Goal: Task Accomplishment & Management: Complete application form

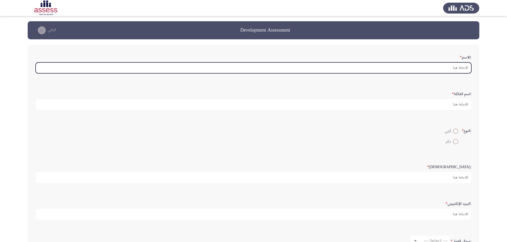
click at [444, 67] on input ":الاسم *" at bounding box center [254, 68] width 436 height 11
type input "o"
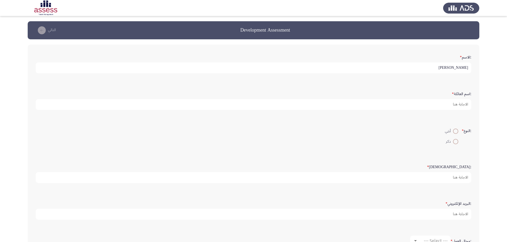
type input "[PERSON_NAME]"
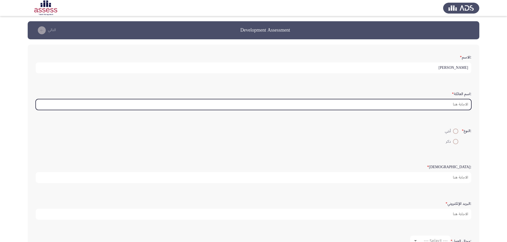
click at [462, 108] on input ":اسم العائلة *" at bounding box center [254, 104] width 436 height 11
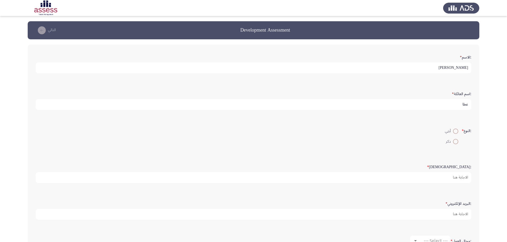
type input "عطا"
click at [456, 143] on span at bounding box center [455, 141] width 5 height 5
click at [456, 143] on input "ذكر" at bounding box center [455, 141] width 5 height 5
radio input "true"
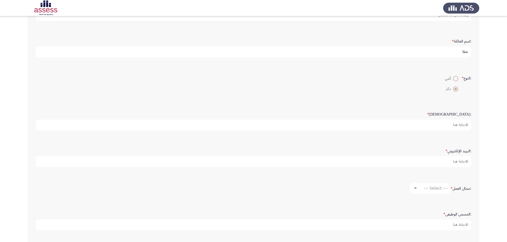
scroll to position [53, 0]
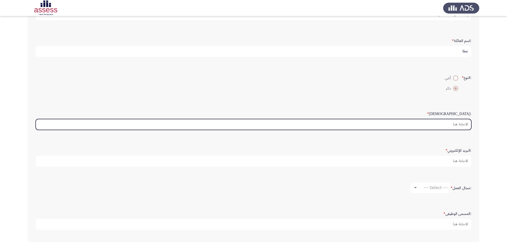
click at [459, 126] on input ":السن *" at bounding box center [254, 124] width 436 height 11
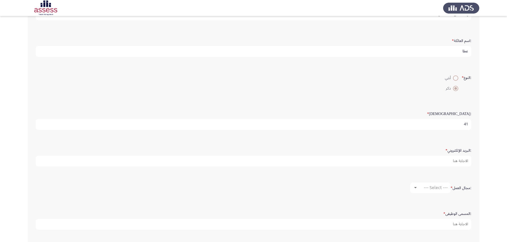
type input "41"
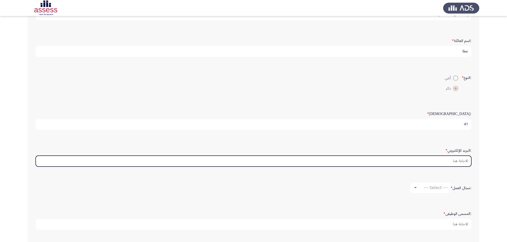
click at [459, 159] on input ":البريد الإلكتروني *" at bounding box center [254, 161] width 436 height 11
type input "ن"
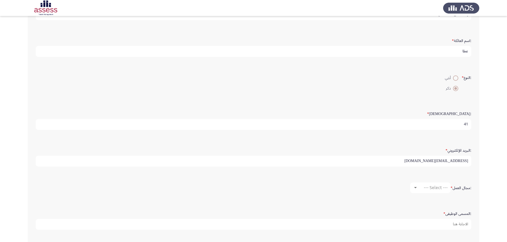
type input "[EMAIL_ADDRESS][DOMAIN_NAME]"
click at [434, 187] on span "--- Select ---" at bounding box center [436, 188] width 24 height 5
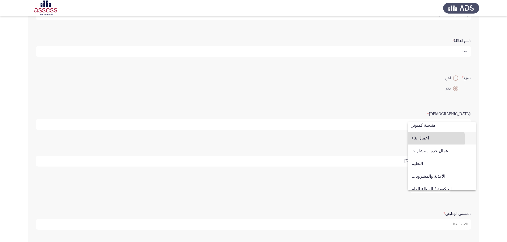
click at [422, 139] on span "اعمال بناء" at bounding box center [441, 138] width 61 height 13
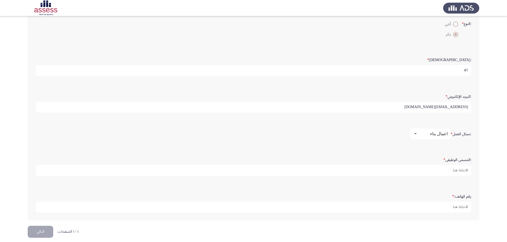
scroll to position [112, 0]
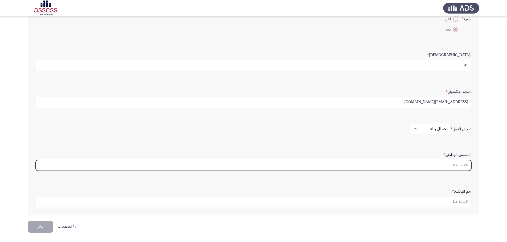
click at [438, 165] on input ":المسمى الوظيفى *" at bounding box center [254, 165] width 436 height 11
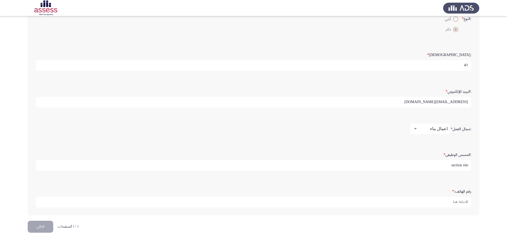
type input "section site"
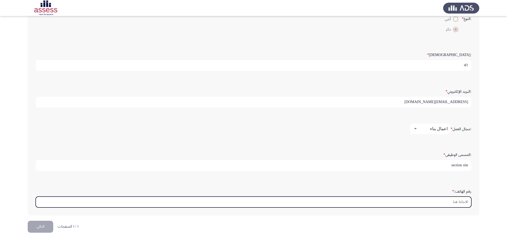
click at [458, 204] on input "رقم الهاتف: *" at bounding box center [254, 202] width 436 height 11
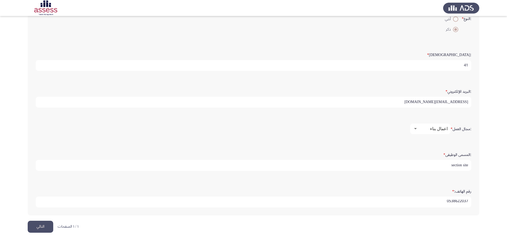
scroll to position [1, 0]
type input "0538622037"
click at [39, 229] on button "التالي" at bounding box center [41, 227] width 26 height 12
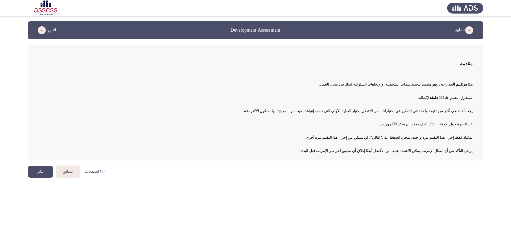
click at [38, 174] on button "التالي" at bounding box center [41, 172] width 26 height 12
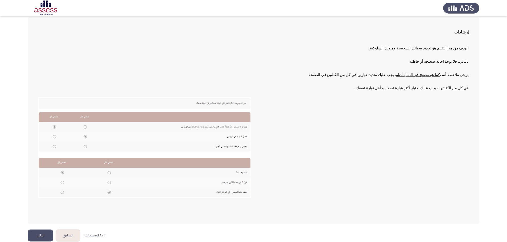
scroll to position [32, 0]
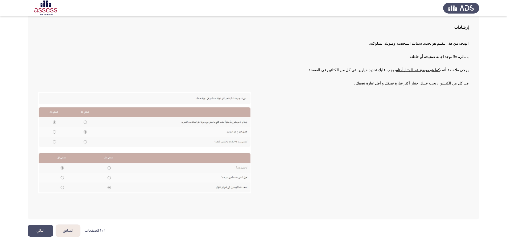
click at [46, 228] on button "التالي" at bounding box center [41, 231] width 26 height 12
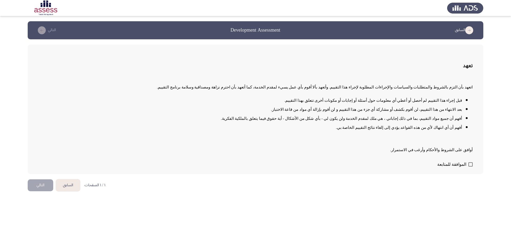
click at [471, 165] on span at bounding box center [470, 165] width 4 height 4
click at [471, 167] on input "الموافقة للمتابعة" at bounding box center [470, 167] width 0 height 0
checkbox input "true"
click at [46, 186] on button "التالي" at bounding box center [41, 186] width 26 height 12
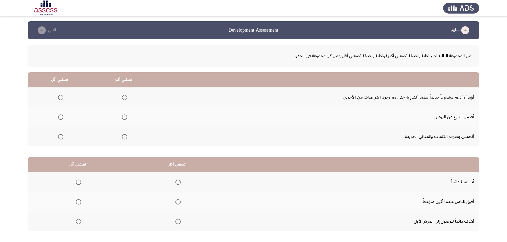
click at [124, 98] on span "Select an option" at bounding box center [124, 97] width 5 height 5
click at [124, 98] on input "Select an option" at bounding box center [124, 97] width 5 height 5
click at [59, 139] on span "Select an option" at bounding box center [60, 136] width 5 height 5
click at [59, 139] on input "Select an option" at bounding box center [60, 136] width 5 height 5
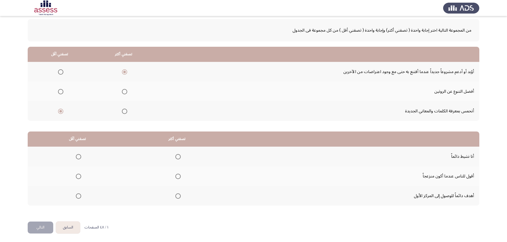
scroll to position [26, 0]
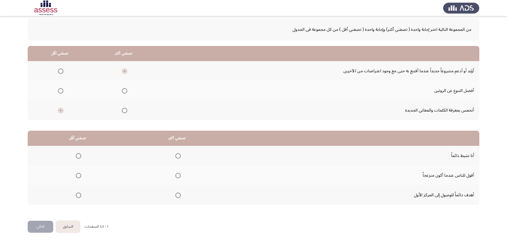
click at [79, 176] on span "Select an option" at bounding box center [78, 175] width 5 height 5
click at [79, 176] on input "Select an option" at bounding box center [78, 175] width 5 height 5
click at [178, 157] on span "Select an option" at bounding box center [177, 156] width 5 height 5
click at [178, 157] on input "Select an option" at bounding box center [177, 156] width 5 height 5
click at [49, 224] on button "التالي" at bounding box center [41, 227] width 26 height 12
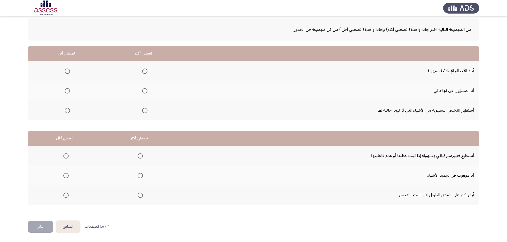
click at [144, 92] on span "Select an option" at bounding box center [144, 90] width 5 height 5
click at [144, 92] on input "Select an option" at bounding box center [144, 90] width 5 height 5
click at [68, 73] on span "Select an option" at bounding box center [67, 71] width 5 height 5
click at [68, 73] on input "Select an option" at bounding box center [67, 71] width 5 height 5
click at [67, 93] on span "Select an option" at bounding box center [67, 90] width 5 height 5
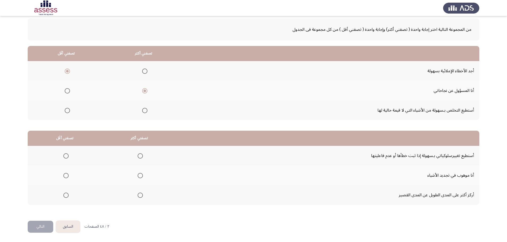
click at [67, 93] on input "Select an option" at bounding box center [67, 90] width 5 height 5
click at [145, 110] on span "Select an option" at bounding box center [144, 110] width 5 height 5
click at [145, 110] on input "Select an option" at bounding box center [144, 110] width 5 height 5
click at [138, 157] on span "Select an option" at bounding box center [140, 156] width 5 height 5
click at [138, 157] on input "Select an option" at bounding box center [140, 156] width 5 height 5
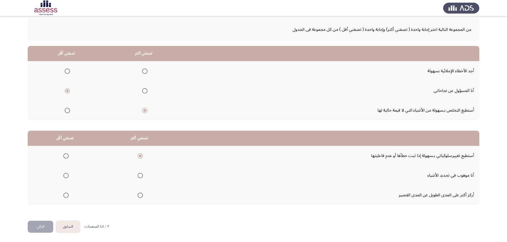
click at [66, 197] on span "Select an option" at bounding box center [65, 195] width 5 height 5
click at [66, 197] on input "Select an option" at bounding box center [65, 195] width 5 height 5
click at [50, 226] on button "التالي" at bounding box center [41, 227] width 26 height 12
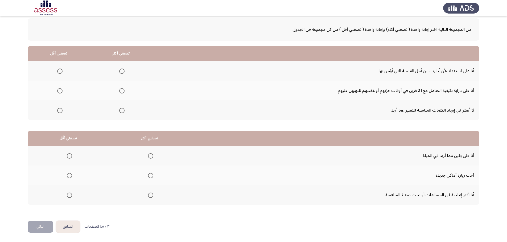
click at [123, 71] on span "Select an option" at bounding box center [121, 71] width 5 height 5
click at [123, 71] on input "Select an option" at bounding box center [121, 71] width 5 height 5
click at [59, 113] on mat-radio-group "Select an option" at bounding box center [58, 110] width 7 height 9
click at [59, 112] on span "Select an option" at bounding box center [59, 110] width 5 height 5
click at [59, 112] on input "Select an option" at bounding box center [59, 110] width 5 height 5
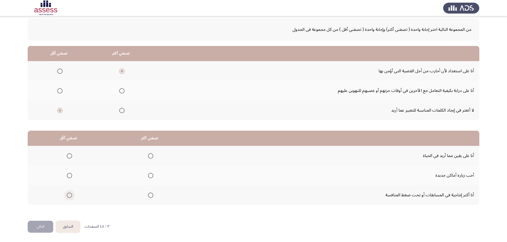
click at [68, 195] on span "Select an option" at bounding box center [69, 195] width 5 height 5
click at [68, 195] on input "Select an option" at bounding box center [69, 195] width 5 height 5
click at [149, 158] on span "Select an option" at bounding box center [150, 156] width 5 height 5
click at [149, 158] on input "Select an option" at bounding box center [150, 156] width 5 height 5
click at [48, 226] on button "التالي" at bounding box center [41, 227] width 26 height 12
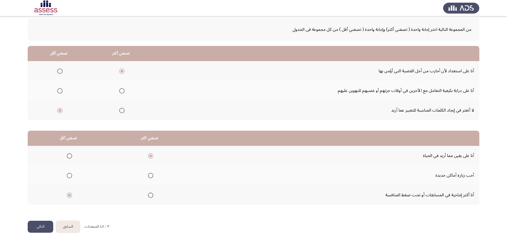
scroll to position [0, 0]
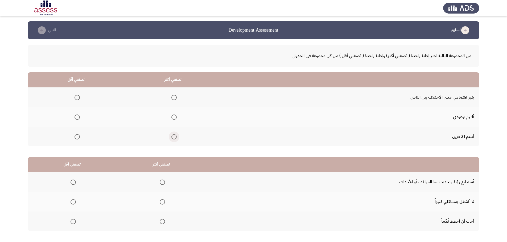
click at [172, 138] on span "Select an option" at bounding box center [173, 136] width 5 height 5
click at [172, 138] on input "Select an option" at bounding box center [173, 136] width 5 height 5
click at [78, 98] on span "Select an option" at bounding box center [77, 97] width 5 height 5
click at [78, 98] on input "Select an option" at bounding box center [77, 97] width 5 height 5
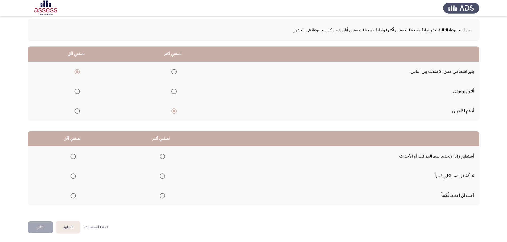
scroll to position [26, 0]
click at [161, 196] on span "Select an option" at bounding box center [162, 195] width 5 height 5
click at [161, 196] on input "Select an option" at bounding box center [162, 195] width 5 height 5
click at [72, 174] on span "Select an option" at bounding box center [73, 175] width 5 height 5
click at [72, 174] on input "Select an option" at bounding box center [73, 175] width 5 height 5
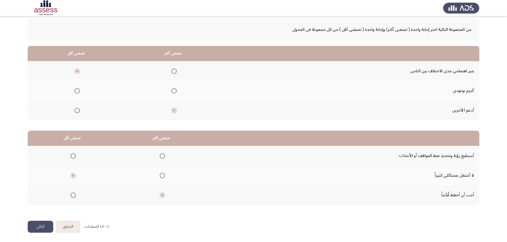
click at [44, 226] on button "التالي" at bounding box center [41, 227] width 26 height 12
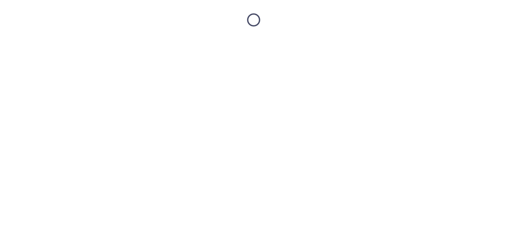
scroll to position [0, 0]
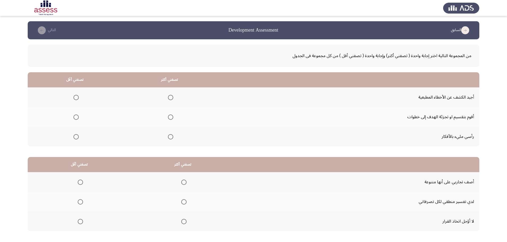
click at [170, 118] on span "Select an option" at bounding box center [170, 117] width 5 height 5
click at [170, 118] on input "Select an option" at bounding box center [170, 117] width 5 height 5
click at [75, 98] on span "Select an option" at bounding box center [75, 97] width 5 height 5
click at [75, 98] on input "Select an option" at bounding box center [75, 97] width 5 height 5
click at [81, 184] on span "Select an option" at bounding box center [80, 182] width 5 height 5
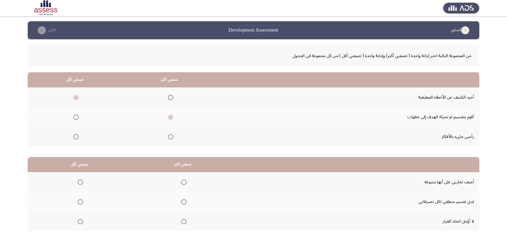
click at [81, 184] on input "Select an option" at bounding box center [80, 182] width 5 height 5
click at [184, 203] on span "Select an option" at bounding box center [183, 202] width 5 height 5
click at [184, 203] on input "Select an option" at bounding box center [183, 202] width 5 height 5
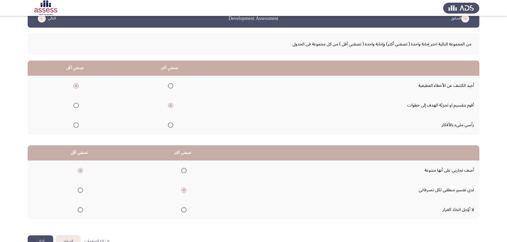
scroll to position [26, 0]
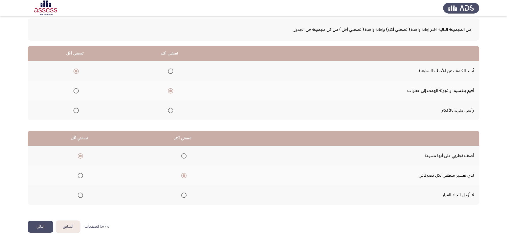
click at [46, 224] on button "التالي" at bounding box center [41, 227] width 26 height 12
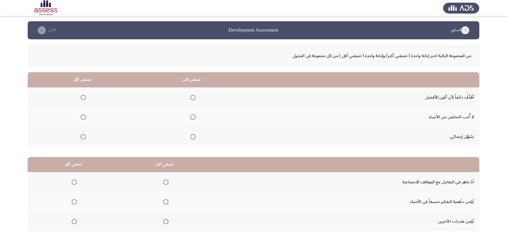
click at [83, 118] on span "Select an option" at bounding box center [83, 117] width 5 height 5
click at [83, 118] on input "Select an option" at bounding box center [83, 117] width 5 height 5
click at [193, 98] on span "Select an option" at bounding box center [192, 97] width 5 height 5
click at [193, 98] on input "Select an option" at bounding box center [192, 97] width 5 height 5
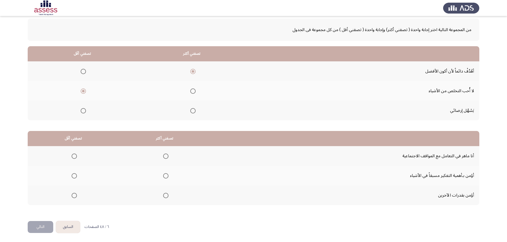
scroll to position [26, 0]
click at [166, 197] on span "Select an option" at bounding box center [165, 195] width 5 height 5
click at [166, 197] on input "Select an option" at bounding box center [165, 195] width 5 height 5
click at [166, 177] on span "Select an option" at bounding box center [165, 175] width 5 height 5
click at [166, 177] on input "Select an option" at bounding box center [165, 175] width 5 height 5
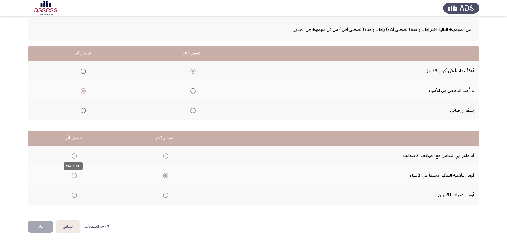
click at [74, 156] on span "Select an option" at bounding box center [74, 156] width 5 height 5
click at [74, 156] on input "Select an option" at bounding box center [74, 156] width 5 height 5
click at [42, 226] on button "التالي" at bounding box center [41, 227] width 26 height 12
click at [188, 72] on span "Select an option" at bounding box center [189, 71] width 5 height 5
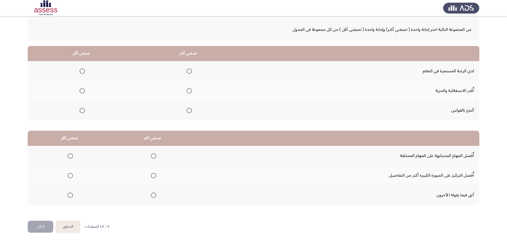
click at [188, 72] on input "Select an option" at bounding box center [189, 71] width 5 height 5
click at [82, 91] on span "Select an option" at bounding box center [82, 91] width 0 height 0
click at [82, 91] on input "Select an option" at bounding box center [82, 90] width 5 height 5
click at [72, 156] on span "Select an option" at bounding box center [70, 156] width 5 height 5
click at [72, 156] on input "Select an option" at bounding box center [70, 156] width 5 height 5
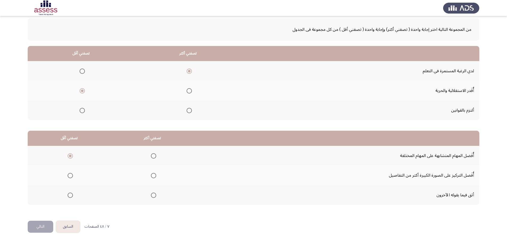
click at [152, 176] on span "Select an option" at bounding box center [153, 175] width 5 height 5
click at [152, 176] on input "Select an option" at bounding box center [153, 175] width 5 height 5
click at [42, 224] on button "التالي" at bounding box center [41, 227] width 26 height 12
click at [180, 109] on span "Select an option" at bounding box center [180, 110] width 5 height 5
click at [180, 109] on input "Select an option" at bounding box center [180, 110] width 5 height 5
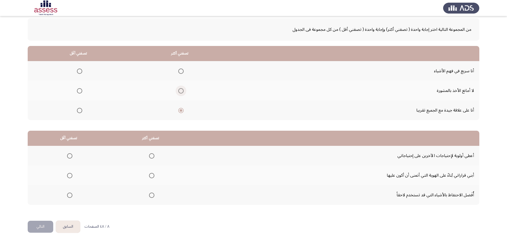
click at [178, 92] on span "Select an option" at bounding box center [180, 90] width 5 height 5
click at [178, 92] on input "Select an option" at bounding box center [180, 90] width 5 height 5
click at [178, 112] on span "Select an option" at bounding box center [180, 110] width 5 height 5
click at [178, 112] on input "Select an option" at bounding box center [180, 110] width 5 height 5
click at [80, 90] on span "Select an option" at bounding box center [79, 90] width 5 height 5
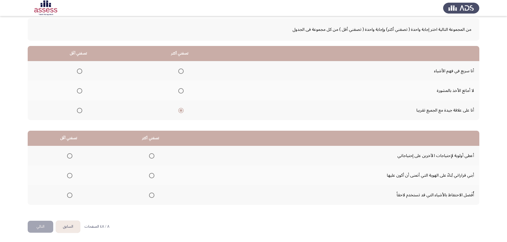
click at [80, 90] on input "Select an option" at bounding box center [79, 90] width 5 height 5
click at [181, 91] on span "Select an option" at bounding box center [180, 90] width 5 height 5
click at [181, 91] on input "Select an option" at bounding box center [180, 90] width 5 height 5
click at [81, 112] on span "Select an option" at bounding box center [79, 110] width 5 height 5
click at [81, 112] on input "Select an option" at bounding box center [79, 110] width 5 height 5
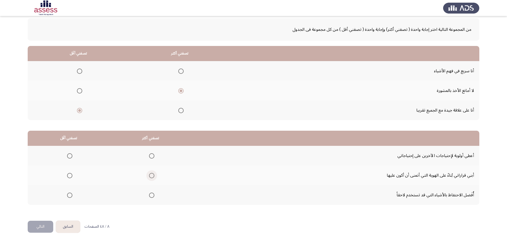
click at [150, 178] on span "Select an option" at bounding box center [151, 175] width 5 height 5
click at [150, 178] on input "Select an option" at bounding box center [151, 175] width 5 height 5
click at [69, 158] on span "Select an option" at bounding box center [69, 156] width 5 height 5
click at [69, 158] on input "Select an option" at bounding box center [69, 156] width 5 height 5
click at [72, 197] on span "Select an option" at bounding box center [69, 195] width 5 height 5
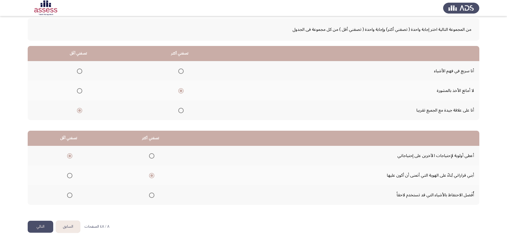
click at [72, 197] on input "Select an option" at bounding box center [69, 195] width 5 height 5
click at [68, 157] on span "Select an option" at bounding box center [69, 156] width 5 height 5
click at [68, 157] on input "Select an option" at bounding box center [69, 156] width 5 height 5
click at [46, 226] on button "التالي" at bounding box center [41, 227] width 26 height 12
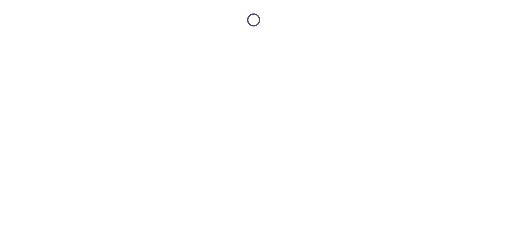
scroll to position [0, 0]
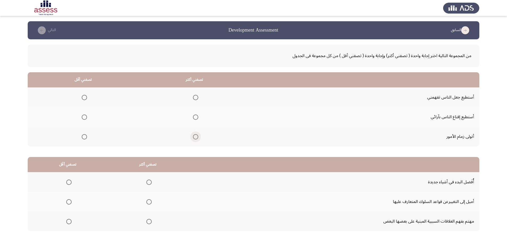
click at [197, 137] on span "Select an option" at bounding box center [195, 136] width 5 height 5
click at [197, 137] on input "Select an option" at bounding box center [195, 136] width 5 height 5
click at [83, 99] on span "Select an option" at bounding box center [84, 97] width 5 height 5
click at [83, 99] on input "Select an option" at bounding box center [84, 97] width 5 height 5
click at [84, 118] on span "Select an option" at bounding box center [84, 117] width 5 height 5
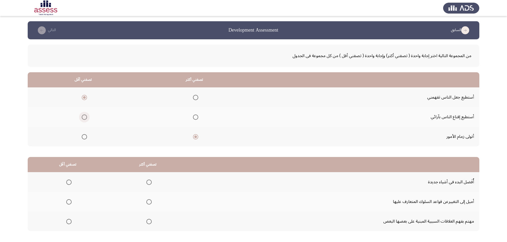
click at [84, 118] on input "Select an option" at bounding box center [84, 117] width 5 height 5
click at [86, 99] on span "Select an option" at bounding box center [84, 97] width 5 height 5
click at [86, 99] on input "Select an option" at bounding box center [84, 97] width 5 height 5
click at [85, 116] on span "Select an option" at bounding box center [84, 117] width 5 height 5
click at [85, 116] on input "Select an option" at bounding box center [84, 117] width 5 height 5
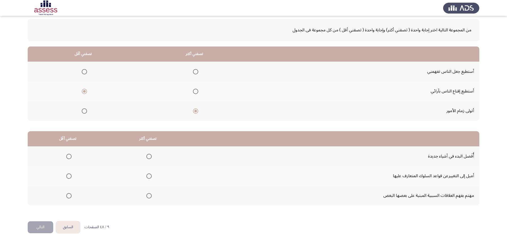
scroll to position [26, 0]
click at [149, 195] on span "Select an option" at bounding box center [148, 195] width 5 height 5
click at [149, 195] on input "Select an option" at bounding box center [148, 195] width 5 height 5
click at [70, 176] on span "Select an option" at bounding box center [68, 175] width 5 height 5
click at [70, 176] on input "Select an option" at bounding box center [68, 175] width 5 height 5
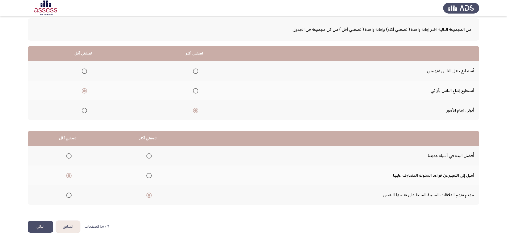
click at [49, 224] on button "التالي" at bounding box center [41, 227] width 26 height 12
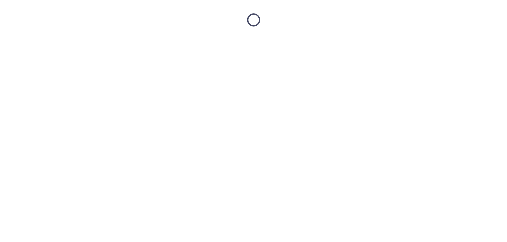
scroll to position [0, 0]
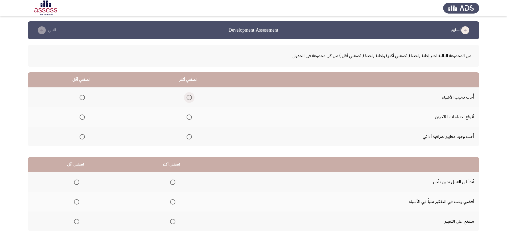
click at [187, 98] on span "Select an option" at bounding box center [189, 97] width 5 height 5
click at [187, 98] on input "Select an option" at bounding box center [189, 97] width 5 height 5
click at [83, 138] on span "Select an option" at bounding box center [82, 136] width 5 height 5
click at [83, 138] on input "Select an option" at bounding box center [82, 136] width 5 height 5
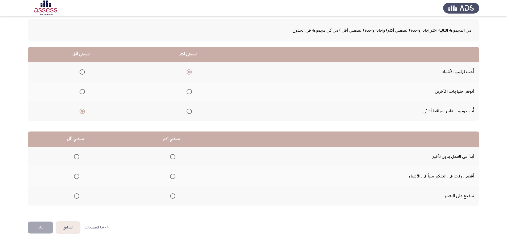
scroll to position [26, 0]
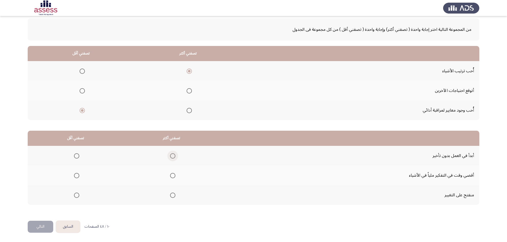
click at [172, 158] on span "Select an option" at bounding box center [172, 156] width 5 height 5
click at [172, 158] on input "Select an option" at bounding box center [172, 156] width 5 height 5
click at [78, 176] on span "Select an option" at bounding box center [76, 175] width 5 height 5
click at [78, 176] on input "Select an option" at bounding box center [76, 175] width 5 height 5
click at [48, 224] on button "التالي" at bounding box center [41, 227] width 26 height 12
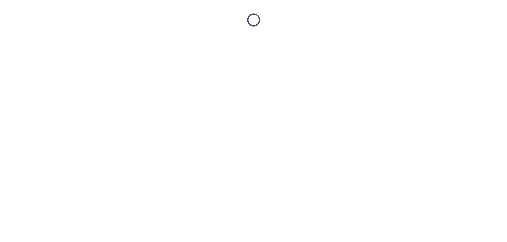
scroll to position [0, 0]
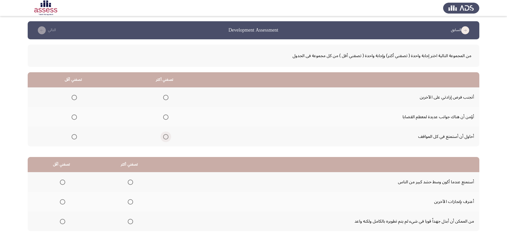
click at [164, 139] on span "Select an option" at bounding box center [165, 136] width 5 height 5
click at [164, 139] on input "Select an option" at bounding box center [165, 136] width 5 height 5
click at [74, 119] on span "Select an option" at bounding box center [74, 117] width 5 height 5
click at [74, 119] on input "Select an option" at bounding box center [74, 117] width 5 height 5
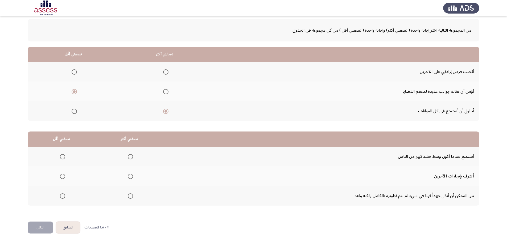
scroll to position [26, 0]
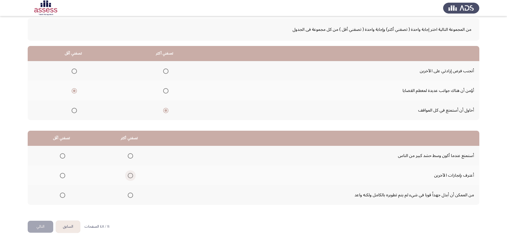
click at [129, 176] on span "Select an option" at bounding box center [130, 175] width 5 height 5
click at [129, 176] on input "Select an option" at bounding box center [130, 175] width 5 height 5
click at [64, 157] on span "Select an option" at bounding box center [62, 156] width 5 height 5
click at [64, 157] on input "Select an option" at bounding box center [62, 156] width 5 height 5
click at [47, 223] on button "التالي" at bounding box center [41, 227] width 26 height 12
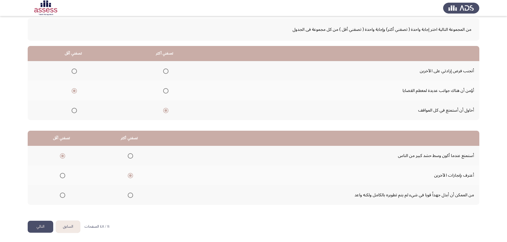
scroll to position [0, 0]
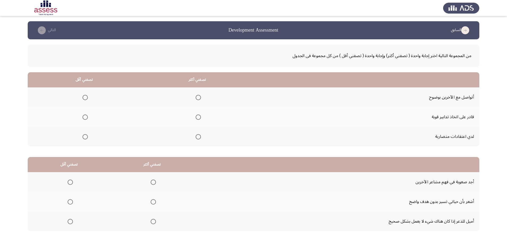
click at [163, 208] on th at bounding box center [152, 202] width 83 height 20
click at [198, 99] on span "Select an option" at bounding box center [198, 97] width 5 height 5
click at [198, 99] on input "Select an option" at bounding box center [198, 97] width 5 height 5
click at [86, 138] on span "Select an option" at bounding box center [85, 136] width 5 height 5
click at [86, 138] on input "Select an option" at bounding box center [85, 136] width 5 height 5
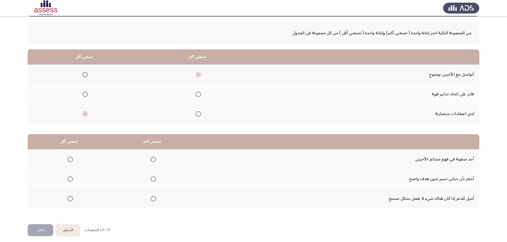
scroll to position [26, 0]
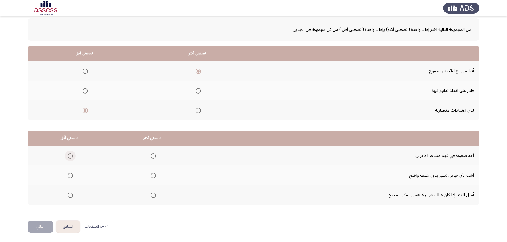
click at [70, 158] on span "Select an option" at bounding box center [70, 156] width 5 height 5
click at [70, 158] on input "Select an option" at bounding box center [70, 156] width 5 height 5
click at [151, 197] on span "Select an option" at bounding box center [153, 195] width 5 height 5
click at [151, 197] on input "Select an option" at bounding box center [153, 195] width 5 height 5
click at [46, 225] on button "التالي" at bounding box center [41, 227] width 26 height 12
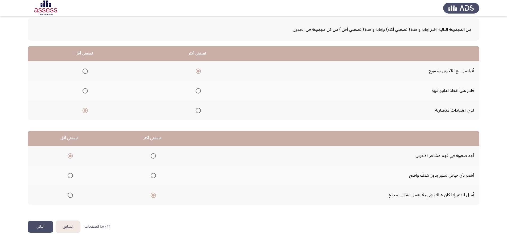
scroll to position [0, 0]
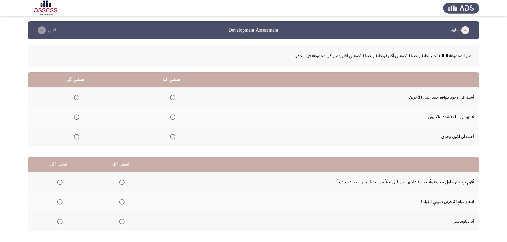
click at [170, 117] on span "Select an option" at bounding box center [172, 117] width 5 height 5
click at [170, 117] on input "Select an option" at bounding box center [172, 117] width 5 height 5
click at [77, 136] on span "Select an option" at bounding box center [76, 136] width 5 height 5
click at [77, 136] on input "Select an option" at bounding box center [76, 136] width 5 height 5
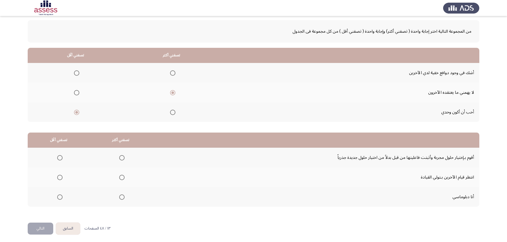
scroll to position [26, 0]
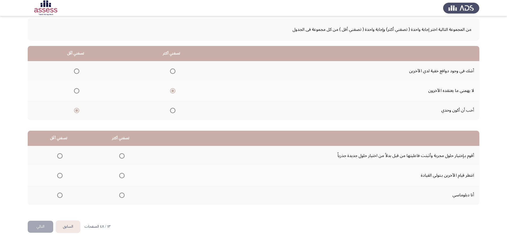
click at [122, 196] on span "Select an option" at bounding box center [121, 195] width 5 height 5
click at [122, 196] on input "Select an option" at bounding box center [121, 195] width 5 height 5
click at [59, 176] on span "Select an option" at bounding box center [59, 175] width 5 height 5
click at [59, 176] on input "Select an option" at bounding box center [59, 175] width 5 height 5
click at [45, 224] on button "التالي" at bounding box center [41, 227] width 26 height 12
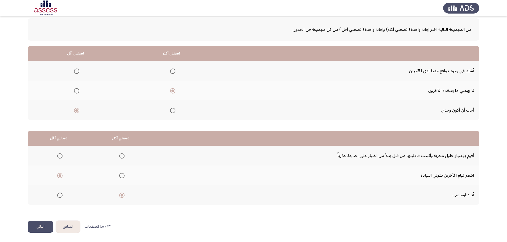
scroll to position [0, 0]
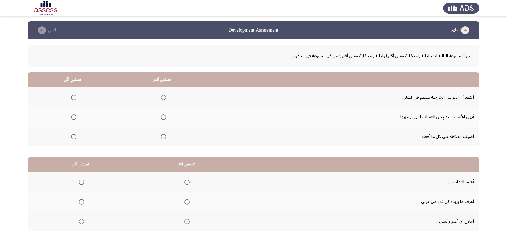
click at [164, 118] on span "Select an option" at bounding box center [163, 117] width 5 height 5
click at [164, 118] on input "Select an option" at bounding box center [163, 117] width 5 height 5
click at [74, 138] on span "Select an option" at bounding box center [73, 136] width 5 height 5
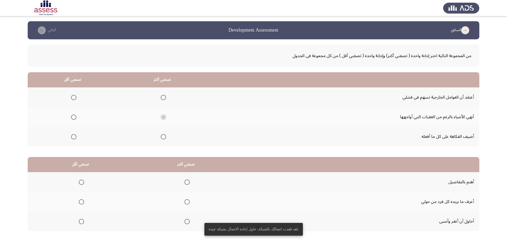
click at [74, 138] on span "Select an option" at bounding box center [73, 136] width 5 height 5
click at [74, 138] on input "Select an option" at bounding box center [73, 136] width 5 height 5
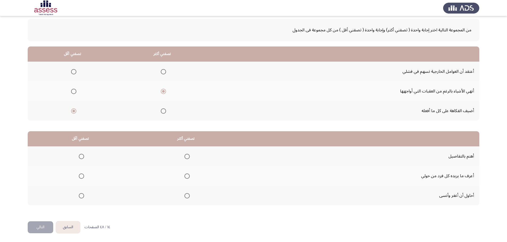
scroll to position [26, 0]
click at [188, 157] on span "Select an option" at bounding box center [186, 156] width 5 height 5
click at [188, 157] on input "Select an option" at bounding box center [186, 156] width 5 height 5
click at [84, 177] on span "Select an option" at bounding box center [81, 175] width 5 height 5
click at [84, 177] on input "Select an option" at bounding box center [81, 175] width 5 height 5
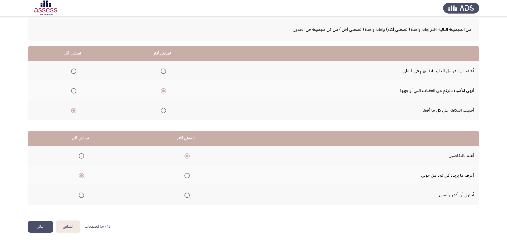
click at [47, 223] on button "التالي" at bounding box center [41, 227] width 26 height 12
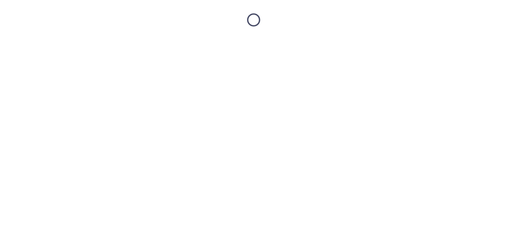
scroll to position [0, 0]
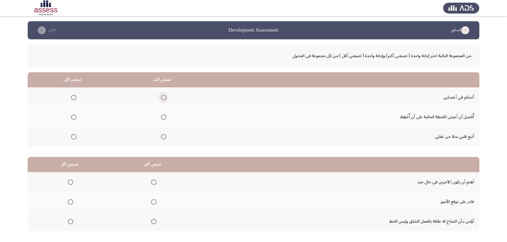
click at [163, 98] on span "Select an option" at bounding box center [163, 97] width 5 height 5
click at [163, 98] on input "Select an option" at bounding box center [163, 97] width 5 height 5
click at [72, 117] on span "Select an option" at bounding box center [73, 117] width 5 height 5
click at [72, 117] on input "Select an option" at bounding box center [73, 117] width 5 height 5
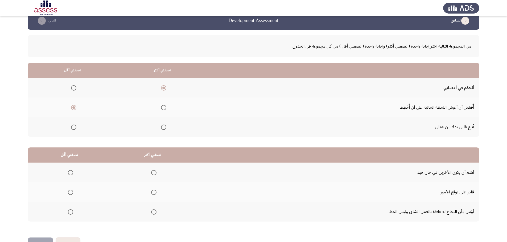
scroll to position [26, 0]
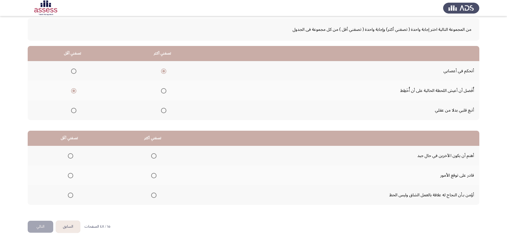
click at [152, 158] on span "Select an option" at bounding box center [153, 156] width 5 height 5
click at [152, 158] on input "Select an option" at bounding box center [153, 156] width 5 height 5
click at [69, 195] on span "Select an option" at bounding box center [70, 195] width 5 height 5
click at [69, 195] on input "Select an option" at bounding box center [70, 195] width 5 height 5
click at [38, 226] on button "التالي" at bounding box center [41, 227] width 26 height 12
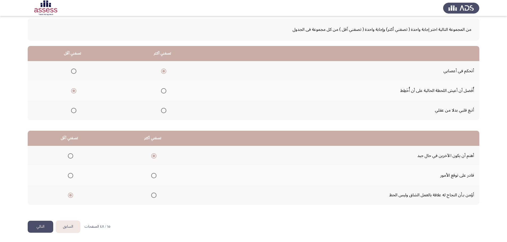
scroll to position [0, 0]
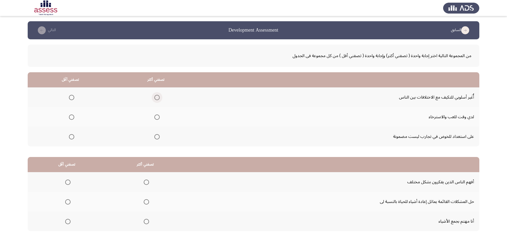
click at [156, 99] on span "Select an option" at bounding box center [156, 97] width 5 height 5
click at [156, 99] on input "Select an option" at bounding box center [156, 97] width 5 height 5
click at [71, 136] on span "Select an option" at bounding box center [71, 136] width 5 height 5
click at [71, 136] on input "Select an option" at bounding box center [71, 136] width 5 height 5
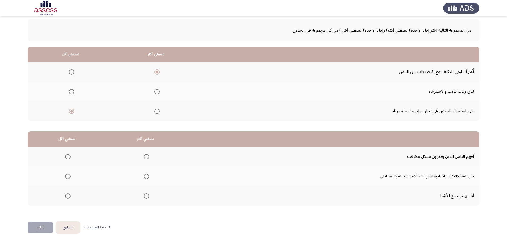
scroll to position [26, 0]
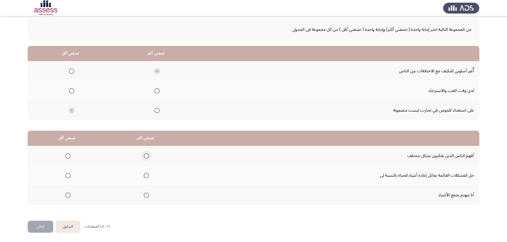
click at [144, 157] on span "Select an option" at bounding box center [146, 156] width 5 height 5
click at [144, 157] on input "Select an option" at bounding box center [146, 156] width 5 height 5
click at [144, 177] on span "Select an option" at bounding box center [146, 175] width 5 height 5
click at [144, 177] on input "Select an option" at bounding box center [146, 175] width 5 height 5
click at [145, 159] on span "Select an option" at bounding box center [146, 156] width 5 height 5
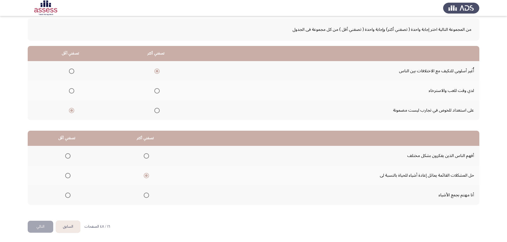
click at [145, 159] on input "Select an option" at bounding box center [146, 156] width 5 height 5
click at [68, 175] on span "Select an option" at bounding box center [67, 175] width 5 height 5
click at [68, 175] on input "Select an option" at bounding box center [67, 175] width 5 height 5
click at [48, 222] on button "التالي" at bounding box center [41, 227] width 26 height 12
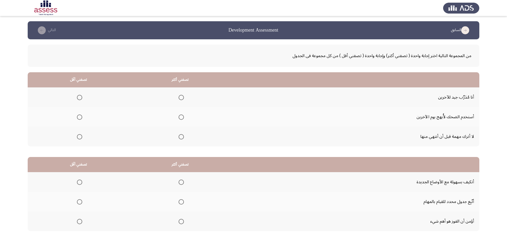
click at [182, 137] on span "Select an option" at bounding box center [181, 136] width 5 height 5
click at [182, 137] on input "Select an option" at bounding box center [181, 136] width 5 height 5
click at [183, 137] on span "Select an option" at bounding box center [181, 136] width 5 height 5
click at [183, 137] on input "Select an option" at bounding box center [181, 136] width 5 height 5
click at [80, 118] on span "Select an option" at bounding box center [79, 117] width 5 height 5
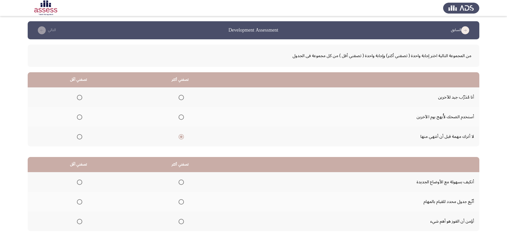
click at [80, 118] on input "Select an option" at bounding box center [79, 117] width 5 height 5
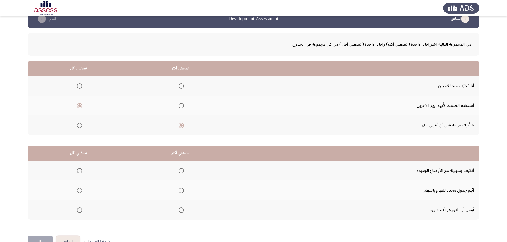
scroll to position [26, 0]
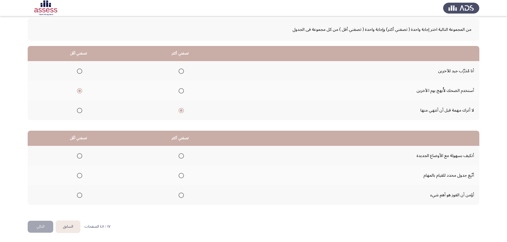
click at [180, 158] on span "Select an option" at bounding box center [181, 156] width 5 height 5
click at [180, 158] on input "Select an option" at bounding box center [181, 156] width 5 height 5
click at [79, 196] on span "Select an option" at bounding box center [79, 195] width 5 height 5
click at [79, 196] on input "Select an option" at bounding box center [79, 195] width 5 height 5
click at [180, 176] on span "Select an option" at bounding box center [181, 175] width 5 height 5
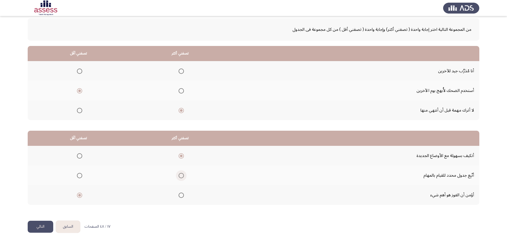
click at [180, 176] on input "Select an option" at bounding box center [181, 175] width 5 height 5
click at [44, 226] on button "التالي" at bounding box center [41, 227] width 26 height 12
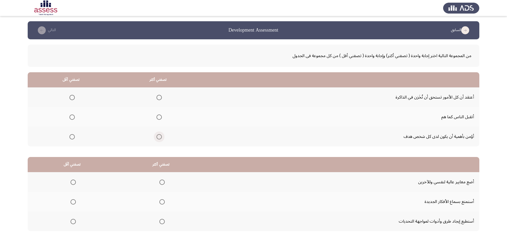
click at [159, 138] on span "Select an option" at bounding box center [158, 136] width 5 height 5
click at [159, 138] on input "Select an option" at bounding box center [158, 136] width 5 height 5
click at [74, 97] on span "Select an option" at bounding box center [71, 97] width 5 height 5
click at [74, 97] on input "Select an option" at bounding box center [71, 97] width 5 height 5
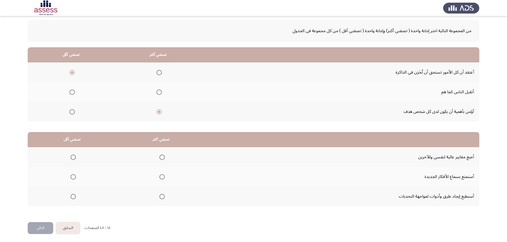
scroll to position [26, 0]
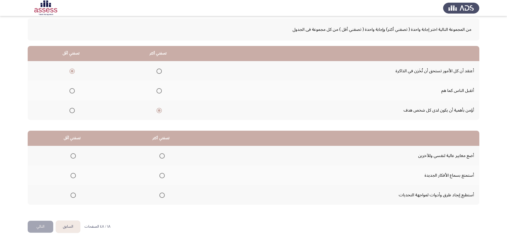
click at [159, 158] on span "Select an option" at bounding box center [161, 156] width 5 height 5
click at [159, 158] on input "Select an option" at bounding box center [161, 156] width 5 height 5
click at [73, 176] on span "Select an option" at bounding box center [73, 175] width 5 height 5
click at [73, 176] on input "Select an option" at bounding box center [73, 175] width 5 height 5
click at [160, 196] on span "Select an option" at bounding box center [161, 195] width 5 height 5
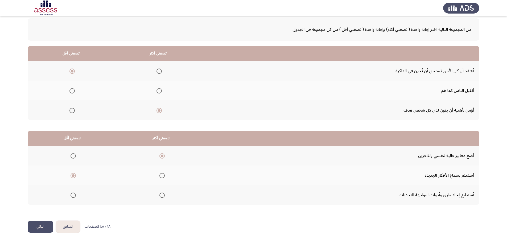
click at [160, 196] on input "Select an option" at bounding box center [161, 195] width 5 height 5
click at [44, 224] on button "التالي" at bounding box center [41, 227] width 26 height 12
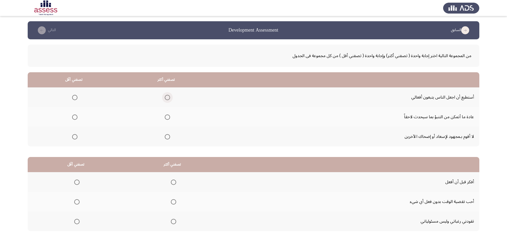
click at [166, 99] on span "Select an option" at bounding box center [167, 97] width 5 height 5
click at [166, 99] on input "Select an option" at bounding box center [167, 97] width 5 height 5
click at [74, 119] on span "Select an option" at bounding box center [74, 117] width 5 height 5
click at [74, 119] on input "Select an option" at bounding box center [74, 117] width 5 height 5
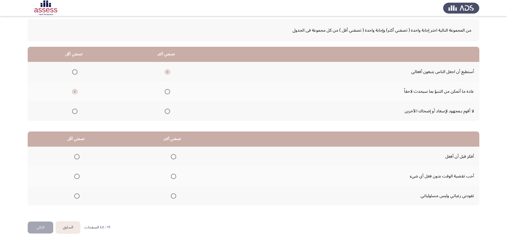
scroll to position [26, 0]
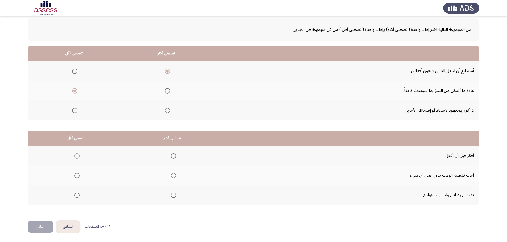
click at [172, 156] on span "Select an option" at bounding box center [173, 156] width 5 height 5
click at [172, 156] on input "Select an option" at bounding box center [173, 156] width 5 height 5
click at [76, 177] on span "Select an option" at bounding box center [76, 175] width 5 height 5
click at [76, 177] on input "Select an option" at bounding box center [76, 175] width 5 height 5
click at [41, 226] on button "التالي" at bounding box center [41, 227] width 26 height 12
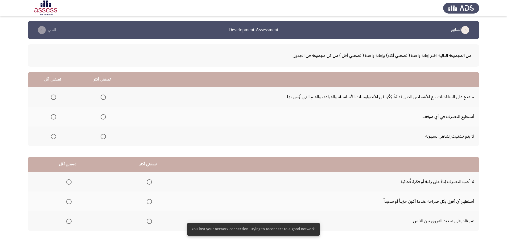
scroll to position [0, 0]
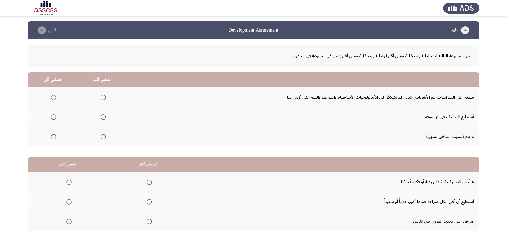
click at [102, 117] on span "Select an option" at bounding box center [103, 117] width 5 height 5
click at [102, 117] on input "Select an option" at bounding box center [103, 117] width 5 height 5
click at [55, 99] on span "Select an option" at bounding box center [53, 97] width 5 height 5
click at [55, 99] on input "Select an option" at bounding box center [53, 97] width 5 height 5
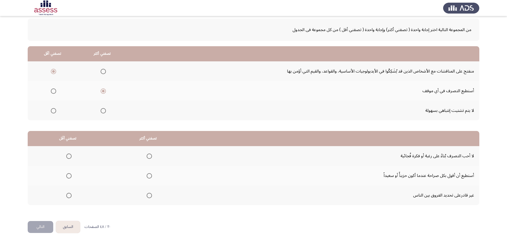
scroll to position [26, 0]
click at [149, 158] on span "Select an option" at bounding box center [149, 156] width 5 height 5
click at [149, 158] on input "Select an option" at bounding box center [149, 156] width 5 height 5
click at [68, 177] on span "Select an option" at bounding box center [68, 175] width 5 height 5
click at [68, 177] on input "Select an option" at bounding box center [68, 175] width 5 height 5
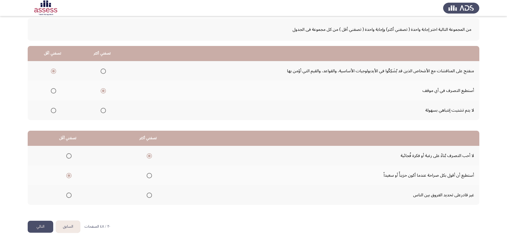
click at [47, 226] on button "التالي" at bounding box center [41, 227] width 26 height 12
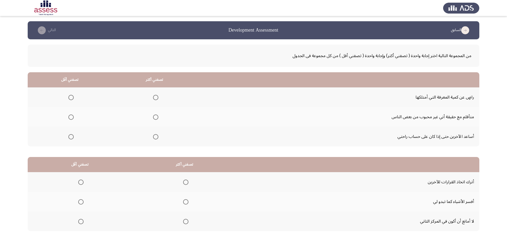
click at [155, 137] on span "Select an option" at bounding box center [155, 136] width 5 height 5
click at [155, 137] on input "Select an option" at bounding box center [155, 136] width 5 height 5
click at [72, 98] on span "Select an option" at bounding box center [70, 97] width 5 height 5
click at [72, 98] on input "Select an option" at bounding box center [70, 97] width 5 height 5
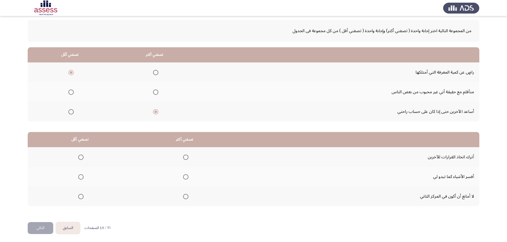
scroll to position [26, 0]
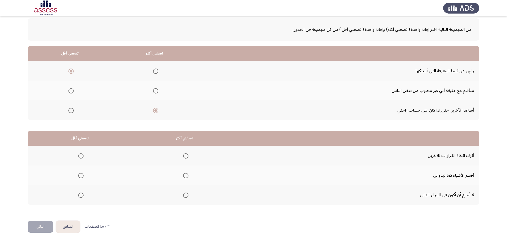
click at [185, 176] on span "Select an option" at bounding box center [185, 175] width 5 height 5
click at [185, 176] on input "Select an option" at bounding box center [185, 175] width 5 height 5
click at [81, 196] on span "Select an option" at bounding box center [81, 196] width 0 height 0
click at [81, 195] on input "Select an option" at bounding box center [80, 195] width 5 height 5
click at [48, 224] on button "التالي" at bounding box center [41, 227] width 26 height 12
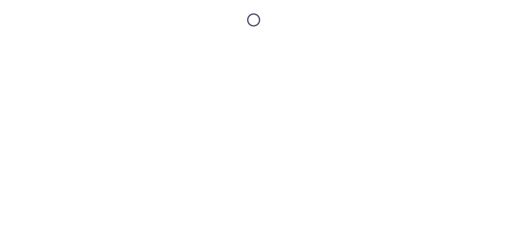
scroll to position [0, 0]
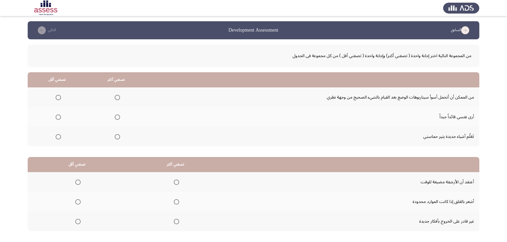
click at [115, 137] on span "Select an option" at bounding box center [117, 136] width 5 height 5
click at [115, 137] on input "Select an option" at bounding box center [117, 136] width 5 height 5
click at [117, 98] on span "Select an option" at bounding box center [117, 97] width 5 height 5
click at [117, 98] on input "Select an option" at bounding box center [117, 97] width 5 height 5
click at [58, 138] on span "Select an option" at bounding box center [58, 136] width 5 height 5
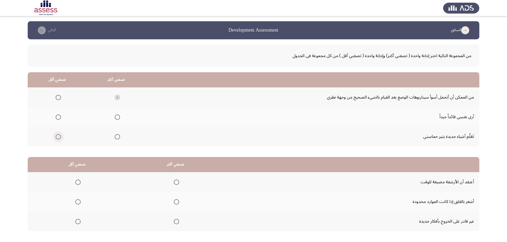
click at [58, 138] on input "Select an option" at bounding box center [58, 136] width 5 height 5
click at [115, 118] on span "Select an option" at bounding box center [117, 117] width 5 height 5
click at [115, 118] on input "Select an option" at bounding box center [117, 117] width 5 height 5
click at [116, 99] on span "Select an option" at bounding box center [117, 97] width 5 height 5
click at [116, 99] on input "Select an option" at bounding box center [117, 97] width 5 height 5
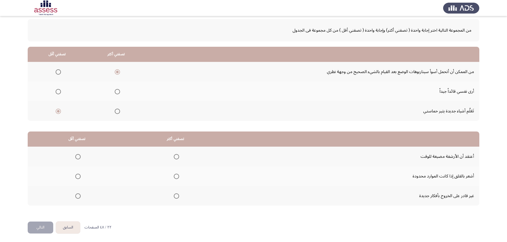
scroll to position [26, 0]
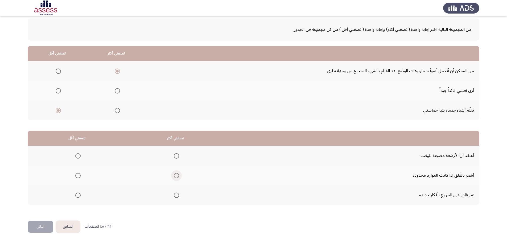
click at [178, 176] on span "Select an option" at bounding box center [176, 175] width 5 height 5
click at [178, 176] on input "Select an option" at bounding box center [176, 175] width 5 height 5
click at [77, 196] on span "Select an option" at bounding box center [77, 195] width 5 height 5
click at [77, 196] on input "Select an option" at bounding box center [77, 195] width 5 height 5
click at [51, 224] on button "التالي" at bounding box center [41, 227] width 26 height 12
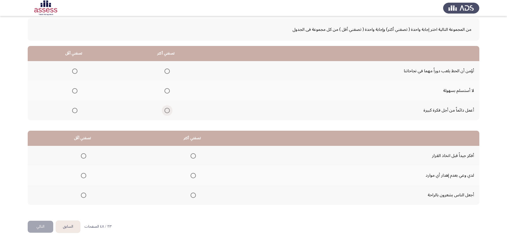
click at [167, 112] on span "Select an option" at bounding box center [166, 110] width 5 height 5
click at [167, 112] on input "Select an option" at bounding box center [166, 110] width 5 height 5
click at [75, 92] on span "Select an option" at bounding box center [74, 90] width 5 height 5
click at [75, 92] on input "Select an option" at bounding box center [74, 90] width 5 height 5
click at [192, 155] on span "Select an option" at bounding box center [193, 156] width 5 height 5
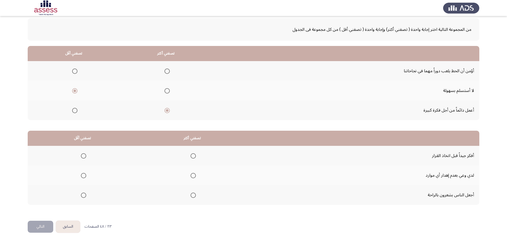
click at [192, 155] on input "Select an option" at bounding box center [193, 156] width 5 height 5
click at [84, 196] on span "Select an option" at bounding box center [83, 195] width 5 height 5
click at [84, 196] on input "Select an option" at bounding box center [83, 195] width 5 height 5
click at [44, 227] on button "التالي" at bounding box center [41, 227] width 26 height 12
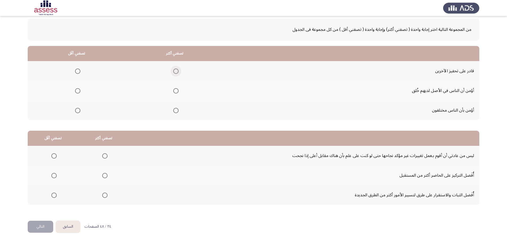
click at [178, 73] on span "Select an option" at bounding box center [175, 71] width 5 height 5
click at [178, 73] on input "Select an option" at bounding box center [175, 71] width 5 height 5
click at [76, 93] on span "Select an option" at bounding box center [77, 90] width 5 height 5
click at [76, 93] on input "Select an option" at bounding box center [77, 90] width 5 height 5
click at [53, 157] on span "Select an option" at bounding box center [53, 156] width 5 height 5
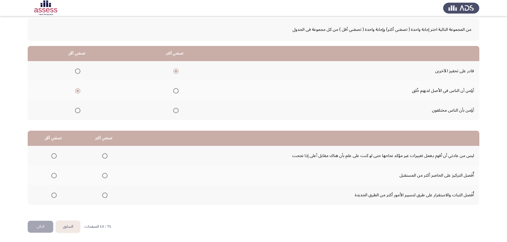
click at [53, 157] on input "Select an option" at bounding box center [53, 156] width 5 height 5
click at [104, 196] on span "Select an option" at bounding box center [104, 195] width 5 height 5
click at [104, 196] on input "Select an option" at bounding box center [104, 195] width 5 height 5
click at [49, 229] on button "التالي" at bounding box center [41, 227] width 26 height 12
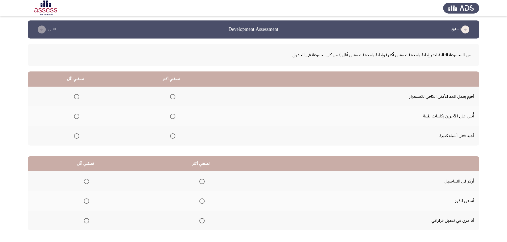
scroll to position [0, 0]
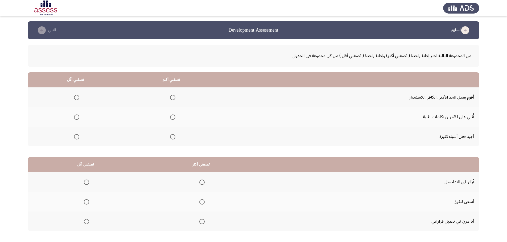
click at [77, 99] on span "Select an option" at bounding box center [76, 97] width 5 height 5
click at [77, 99] on input "Select an option" at bounding box center [76, 97] width 5 height 5
click at [173, 118] on span "Select an option" at bounding box center [172, 117] width 5 height 5
click at [173, 118] on input "Select an option" at bounding box center [172, 117] width 5 height 5
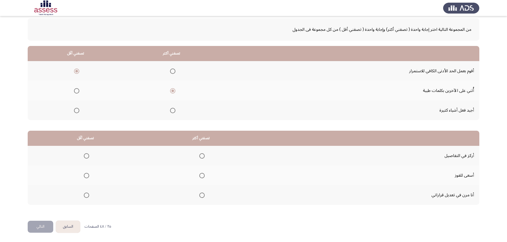
click at [202, 177] on span "Select an option" at bounding box center [201, 175] width 5 height 5
click at [202, 177] on input "Select an option" at bounding box center [201, 175] width 5 height 5
click at [86, 158] on span "Select an option" at bounding box center [86, 156] width 5 height 5
click at [86, 158] on input "Select an option" at bounding box center [86, 156] width 5 height 5
click at [47, 228] on button "التالي" at bounding box center [41, 227] width 26 height 12
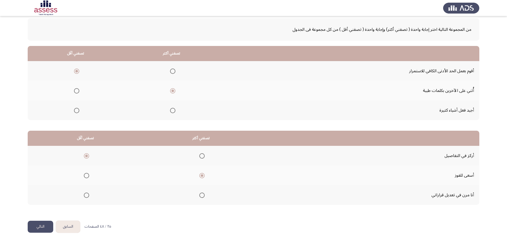
scroll to position [0, 0]
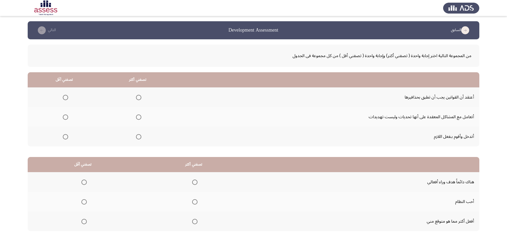
click at [137, 118] on span "Select an option" at bounding box center [138, 117] width 5 height 5
click at [137, 118] on input "Select an option" at bounding box center [138, 117] width 5 height 5
click at [67, 100] on span "Select an option" at bounding box center [65, 97] width 5 height 5
click at [67, 100] on input "Select an option" at bounding box center [65, 97] width 5 height 5
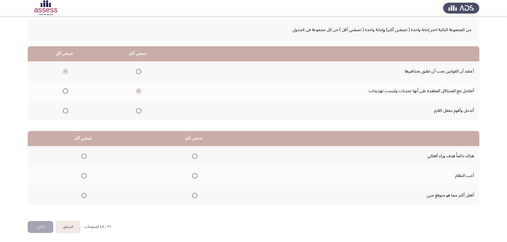
scroll to position [26, 0]
click at [88, 196] on th at bounding box center [83, 196] width 111 height 20
click at [84, 194] on span "Select an option" at bounding box center [83, 195] width 5 height 5
click at [84, 194] on input "Select an option" at bounding box center [83, 195] width 5 height 5
click at [193, 178] on span "Select an option" at bounding box center [194, 175] width 5 height 5
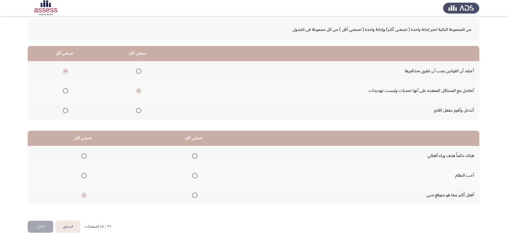
click at [193, 178] on input "Select an option" at bounding box center [194, 175] width 5 height 5
click at [48, 229] on button "التالي" at bounding box center [41, 227] width 26 height 12
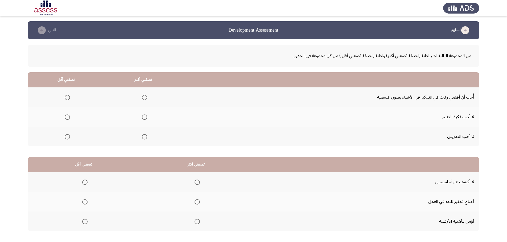
click at [149, 101] on th at bounding box center [143, 98] width 77 height 20
click at [143, 97] on span "Select an option" at bounding box center [144, 97] width 5 height 5
click at [143, 97] on input "Select an option" at bounding box center [144, 97] width 5 height 5
click at [68, 138] on span "Select an option" at bounding box center [67, 136] width 5 height 5
click at [68, 138] on input "Select an option" at bounding box center [67, 136] width 5 height 5
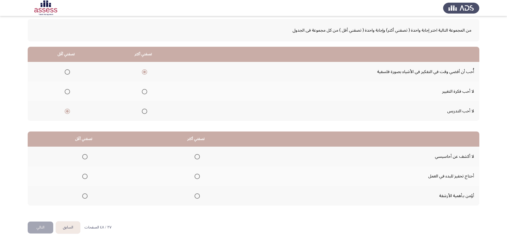
scroll to position [26, 0]
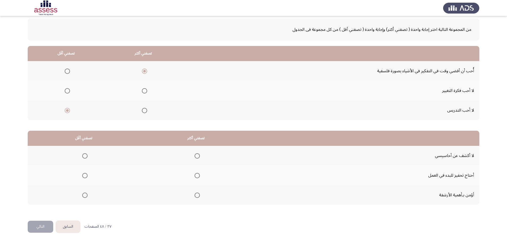
click at [195, 157] on span "Select an option" at bounding box center [197, 156] width 5 height 5
click at [195, 157] on input "Select an option" at bounding box center [197, 156] width 5 height 5
click at [85, 176] on span "Select an option" at bounding box center [84, 175] width 5 height 5
click at [85, 176] on input "Select an option" at bounding box center [84, 175] width 5 height 5
click at [45, 229] on button "التالي" at bounding box center [41, 227] width 26 height 12
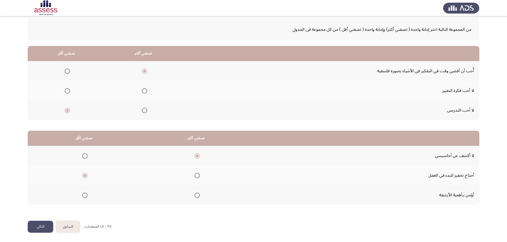
scroll to position [0, 0]
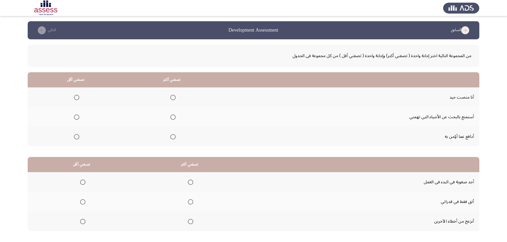
click at [170, 117] on span "Select an option" at bounding box center [172, 117] width 5 height 5
click at [170, 117] on input "Select an option" at bounding box center [172, 117] width 5 height 5
click at [171, 138] on span "Select an option" at bounding box center [172, 136] width 5 height 5
click at [171, 138] on input "Select an option" at bounding box center [172, 136] width 5 height 5
click at [77, 118] on span "Select an option" at bounding box center [76, 117] width 5 height 5
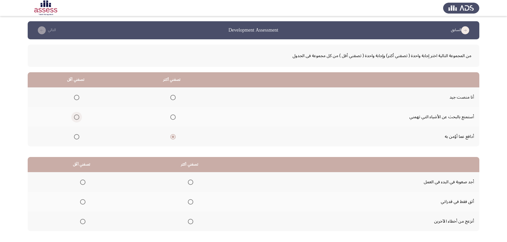
click at [77, 118] on input "Select an option" at bounding box center [76, 117] width 5 height 5
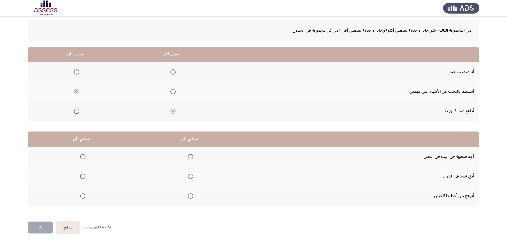
scroll to position [26, 0]
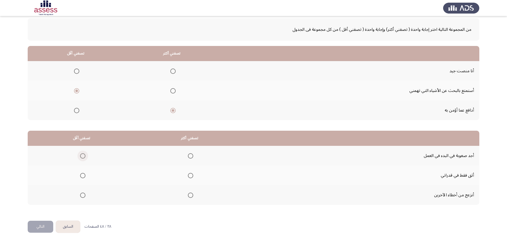
click at [81, 156] on span "Select an option" at bounding box center [82, 156] width 5 height 5
click at [81, 156] on input "Select an option" at bounding box center [82, 156] width 5 height 5
click at [189, 178] on span "Select an option" at bounding box center [190, 175] width 5 height 5
click at [189, 178] on input "Select an option" at bounding box center [190, 175] width 5 height 5
click at [46, 226] on button "التالي" at bounding box center [41, 227] width 26 height 12
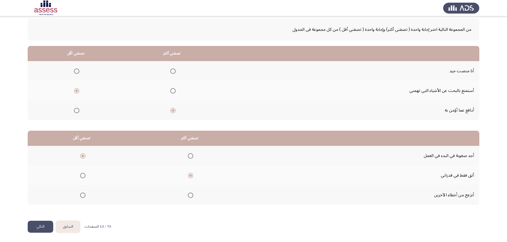
scroll to position [0, 0]
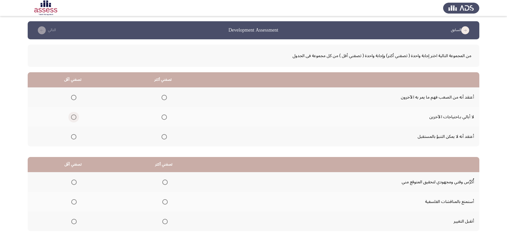
click at [72, 118] on span "Select an option" at bounding box center [73, 117] width 5 height 5
click at [72, 118] on input "Select an option" at bounding box center [73, 117] width 5 height 5
click at [163, 98] on span "Select an option" at bounding box center [164, 97] width 5 height 5
click at [163, 98] on input "Select an option" at bounding box center [164, 97] width 5 height 5
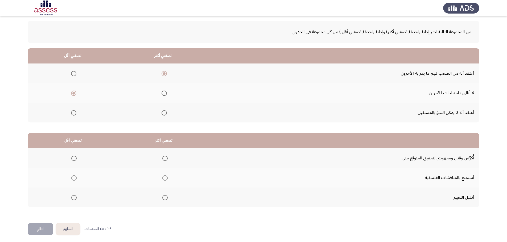
scroll to position [26, 0]
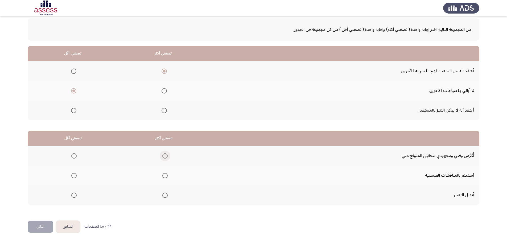
click at [164, 158] on span "Select an option" at bounding box center [164, 156] width 5 height 5
click at [164, 158] on input "Select an option" at bounding box center [164, 156] width 5 height 5
click at [75, 178] on span "Select an option" at bounding box center [73, 175] width 5 height 5
click at [75, 178] on input "Select an option" at bounding box center [73, 175] width 5 height 5
click at [46, 226] on button "التالي" at bounding box center [41, 227] width 26 height 12
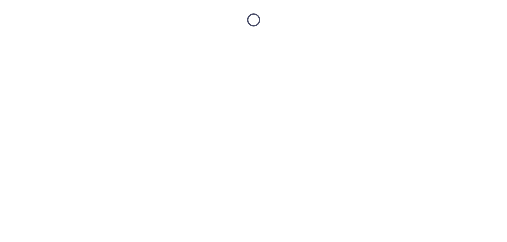
scroll to position [0, 0]
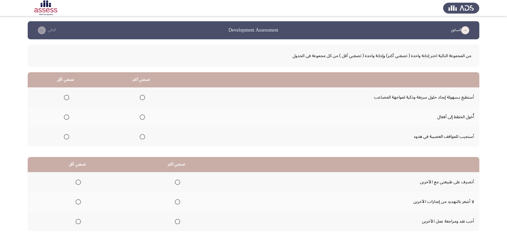
click at [140, 98] on span "Select an option" at bounding box center [142, 97] width 5 height 5
click at [140, 98] on input "Select an option" at bounding box center [142, 97] width 5 height 5
click at [67, 137] on span "Select an option" at bounding box center [66, 136] width 5 height 5
click at [67, 137] on input "Select an option" at bounding box center [66, 136] width 5 height 5
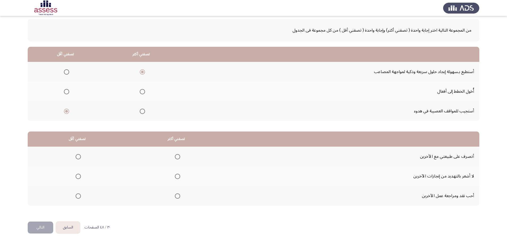
scroll to position [26, 0]
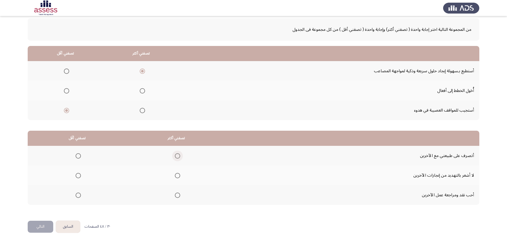
click at [177, 158] on span "Select an option" at bounding box center [177, 156] width 5 height 5
click at [177, 158] on input "Select an option" at bounding box center [177, 156] width 5 height 5
click at [78, 196] on span "Select an option" at bounding box center [78, 196] width 0 height 0
click at [78, 195] on input "Select an option" at bounding box center [78, 195] width 5 height 5
click at [45, 229] on button "التالي" at bounding box center [41, 227] width 26 height 12
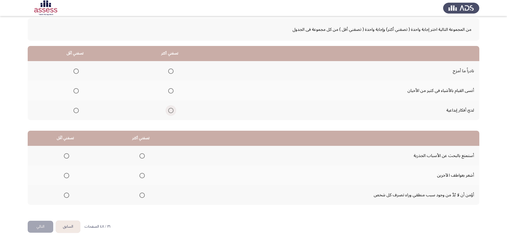
click at [170, 112] on span "Select an option" at bounding box center [170, 110] width 5 height 5
click at [170, 112] on input "Select an option" at bounding box center [170, 110] width 5 height 5
click at [77, 73] on span "Select an option" at bounding box center [75, 71] width 5 height 5
click at [77, 73] on input "Select an option" at bounding box center [75, 71] width 5 height 5
click at [77, 92] on span "Select an option" at bounding box center [75, 90] width 5 height 5
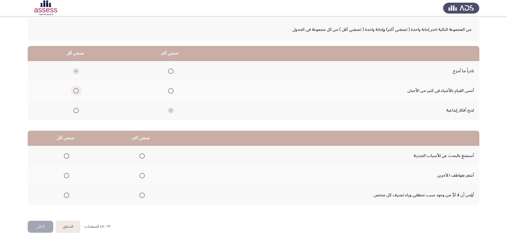
click at [77, 92] on input "Select an option" at bounding box center [75, 90] width 5 height 5
click at [76, 73] on span "Select an option" at bounding box center [75, 71] width 5 height 5
click at [76, 73] on input "Select an option" at bounding box center [75, 71] width 5 height 5
click at [143, 157] on span "Select an option" at bounding box center [141, 156] width 5 height 5
click at [143, 157] on input "Select an option" at bounding box center [141, 156] width 5 height 5
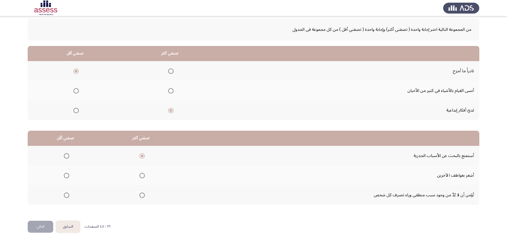
click at [69, 196] on span "Select an option" at bounding box center [66, 195] width 5 height 5
click at [69, 196] on input "Select an option" at bounding box center [66, 195] width 5 height 5
click at [67, 177] on span "Select an option" at bounding box center [66, 175] width 5 height 5
click at [67, 177] on input "Select an option" at bounding box center [66, 175] width 5 height 5
click at [68, 194] on span "Select an option" at bounding box center [66, 195] width 5 height 5
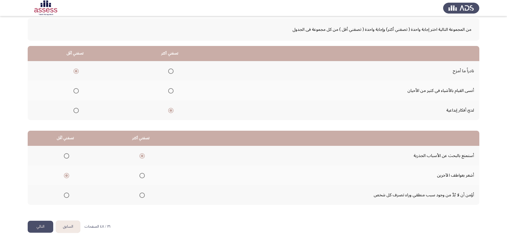
click at [68, 194] on input "Select an option" at bounding box center [66, 195] width 5 height 5
click at [44, 225] on button "التالي" at bounding box center [41, 227] width 26 height 12
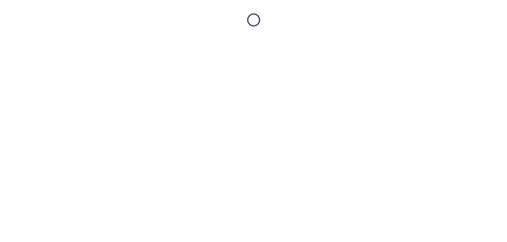
scroll to position [0, 0]
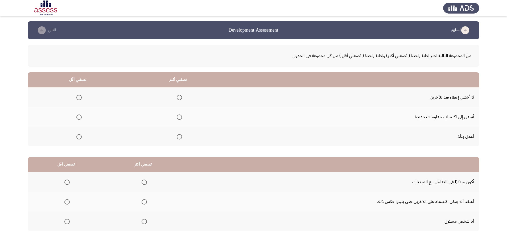
click at [177, 115] on span "Select an option" at bounding box center [179, 117] width 5 height 5
click at [177, 115] on input "Select an option" at bounding box center [179, 117] width 5 height 5
click at [179, 138] on span "Select an option" at bounding box center [179, 136] width 5 height 5
click at [179, 138] on input "Select an option" at bounding box center [179, 136] width 5 height 5
click at [80, 118] on span "Select an option" at bounding box center [78, 117] width 5 height 5
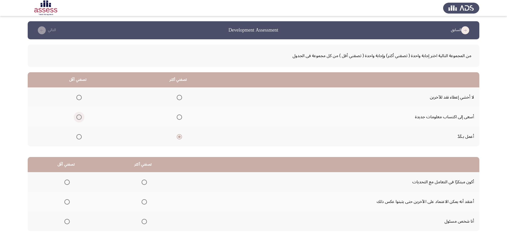
click at [80, 118] on input "Select an option" at bounding box center [78, 117] width 5 height 5
click at [79, 100] on span "Select an option" at bounding box center [78, 97] width 5 height 5
click at [79, 100] on input "Select an option" at bounding box center [78, 97] width 5 height 5
click at [81, 119] on span "Select an option" at bounding box center [78, 117] width 5 height 5
click at [81, 119] on input "Select an option" at bounding box center [78, 117] width 5 height 5
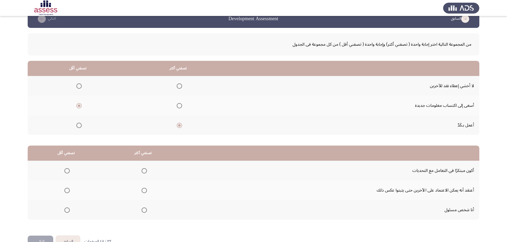
scroll to position [26, 0]
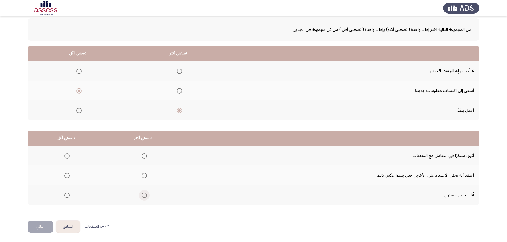
click at [144, 195] on span "Select an option" at bounding box center [144, 195] width 5 height 5
click at [144, 195] on input "Select an option" at bounding box center [144, 195] width 5 height 5
click at [69, 175] on span "Select an option" at bounding box center [66, 175] width 5 height 5
click at [69, 175] on input "Select an option" at bounding box center [66, 175] width 5 height 5
click at [46, 224] on button "التالي" at bounding box center [41, 227] width 26 height 12
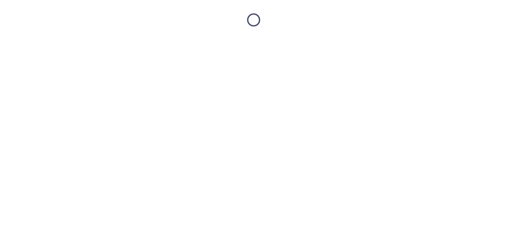
scroll to position [0, 0]
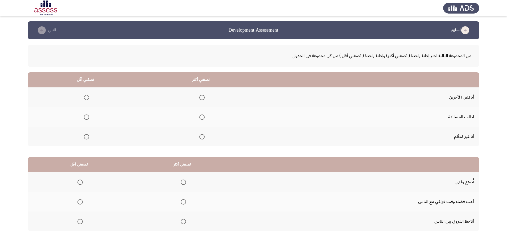
click at [202, 117] on span "Select an option" at bounding box center [202, 117] width 0 height 0
click at [200, 117] on input "Select an option" at bounding box center [201, 117] width 5 height 5
click at [87, 137] on span "Select an option" at bounding box center [86, 136] width 5 height 5
click at [87, 137] on input "Select an option" at bounding box center [86, 136] width 5 height 5
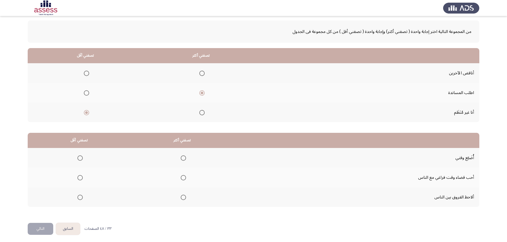
scroll to position [26, 0]
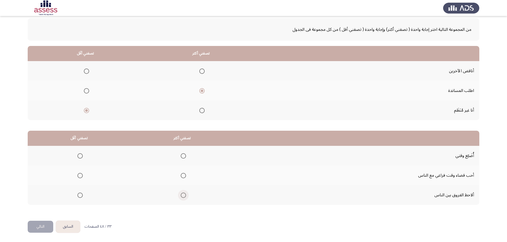
click at [182, 196] on span "Select an option" at bounding box center [183, 195] width 5 height 5
click at [182, 196] on input "Select an option" at bounding box center [183, 195] width 5 height 5
click at [79, 177] on span "Select an option" at bounding box center [79, 175] width 5 height 5
click at [79, 177] on input "Select an option" at bounding box center [79, 175] width 5 height 5
click at [49, 222] on button "التالي" at bounding box center [41, 227] width 26 height 12
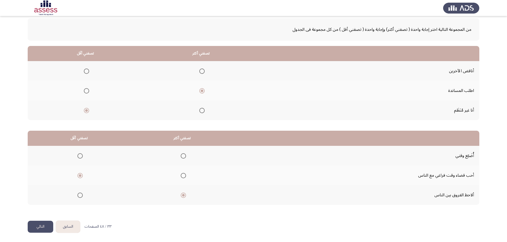
scroll to position [0, 0]
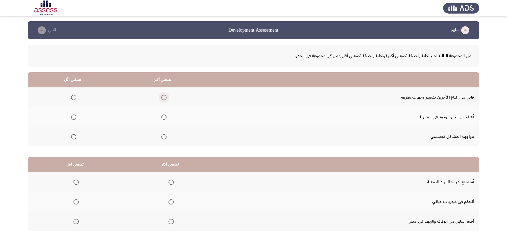
click at [162, 98] on span "Select an option" at bounding box center [163, 97] width 5 height 5
click at [162, 98] on input "Select an option" at bounding box center [163, 97] width 5 height 5
click at [74, 137] on span "Select an option" at bounding box center [73, 136] width 5 height 5
click at [74, 137] on input "Select an option" at bounding box center [73, 136] width 5 height 5
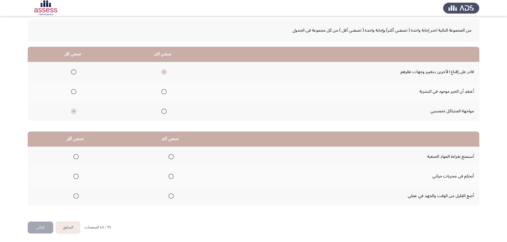
scroll to position [26, 0]
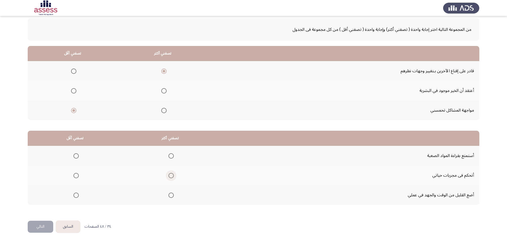
click at [172, 175] on span "Select an option" at bounding box center [170, 175] width 5 height 5
click at [172, 175] on input "Select an option" at bounding box center [170, 175] width 5 height 5
click at [83, 158] on th at bounding box center [75, 156] width 95 height 20
click at [77, 156] on span "Select an option" at bounding box center [75, 156] width 5 height 5
click at [77, 156] on input "Select an option" at bounding box center [75, 156] width 5 height 5
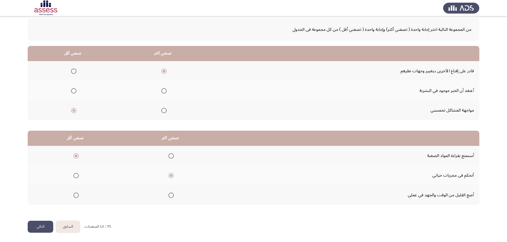
click at [46, 227] on button "التالي" at bounding box center [41, 227] width 26 height 12
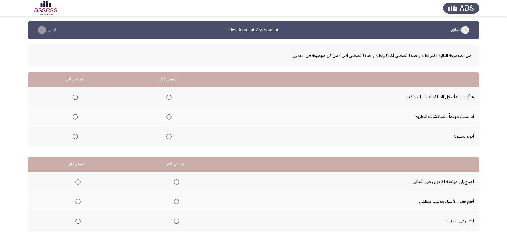
scroll to position [0, 0]
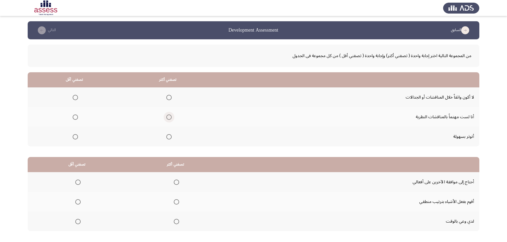
click at [167, 117] on span "Select an option" at bounding box center [168, 117] width 5 height 5
click at [167, 117] on input "Select an option" at bounding box center [168, 117] width 5 height 5
click at [73, 98] on span "Select an option" at bounding box center [75, 97] width 5 height 5
click at [73, 98] on input "Select an option" at bounding box center [75, 97] width 5 height 5
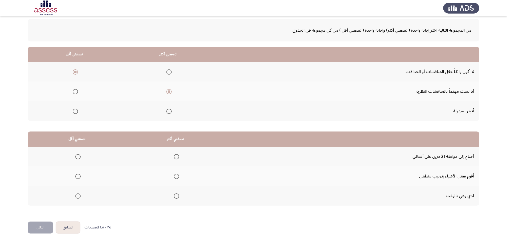
scroll to position [26, 0]
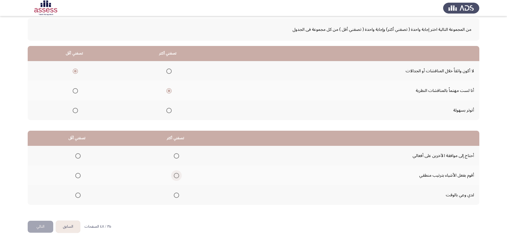
click at [177, 177] on span "Select an option" at bounding box center [176, 175] width 5 height 5
click at [177, 177] on input "Select an option" at bounding box center [176, 175] width 5 height 5
click at [78, 156] on span "Select an option" at bounding box center [77, 156] width 5 height 5
click at [78, 156] on input "Select an option" at bounding box center [77, 156] width 5 height 5
click at [52, 227] on button "التالي" at bounding box center [41, 227] width 26 height 12
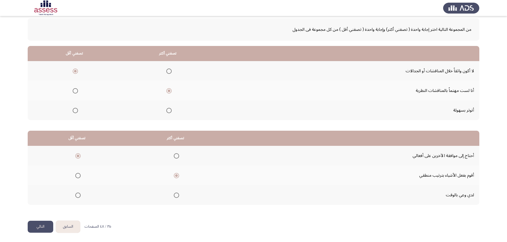
scroll to position [0, 0]
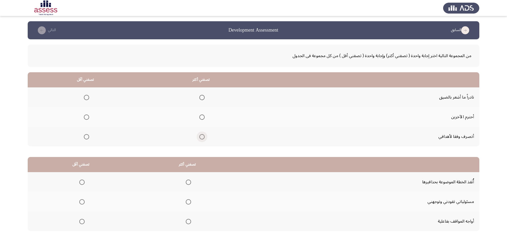
click at [201, 138] on span "Select an option" at bounding box center [201, 136] width 5 height 5
click at [201, 138] on input "Select an option" at bounding box center [201, 136] width 5 height 5
click at [87, 99] on span "Select an option" at bounding box center [86, 97] width 5 height 5
click at [87, 99] on input "Select an option" at bounding box center [86, 97] width 5 height 5
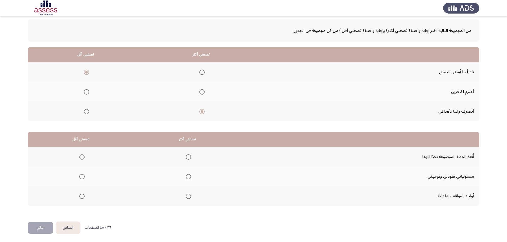
scroll to position [26, 0]
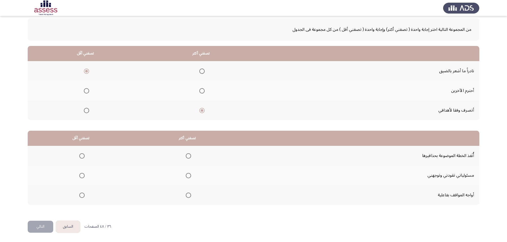
click at [188, 175] on span "Select an option" at bounding box center [188, 175] width 5 height 5
click at [188, 175] on input "Select an option" at bounding box center [188, 175] width 5 height 5
click at [82, 196] on span "Select an option" at bounding box center [82, 196] width 0 height 0
click at [81, 196] on input "Select an option" at bounding box center [81, 195] width 5 height 5
click at [42, 222] on button "التالي" at bounding box center [41, 227] width 26 height 12
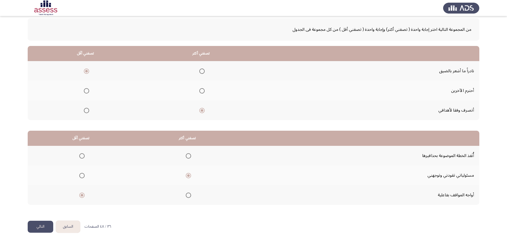
scroll to position [0, 0]
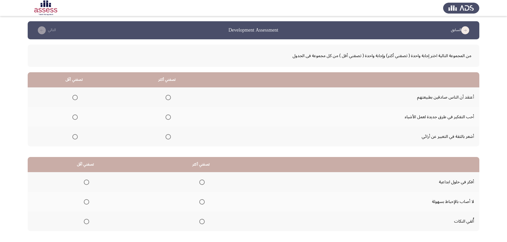
click at [168, 118] on span "Select an option" at bounding box center [168, 117] width 5 height 5
click at [168, 118] on input "Select an option" at bounding box center [168, 117] width 5 height 5
click at [167, 138] on span "Select an option" at bounding box center [168, 136] width 5 height 5
click at [167, 138] on input "Select an option" at bounding box center [168, 136] width 5 height 5
click at [167, 118] on span "Select an option" at bounding box center [168, 117] width 5 height 5
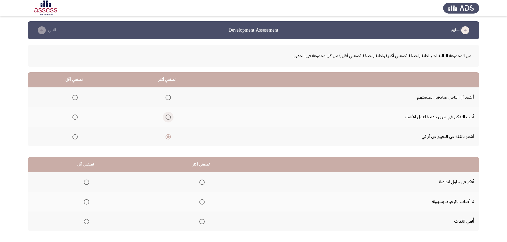
click at [167, 118] on input "Select an option" at bounding box center [168, 117] width 5 height 5
click at [75, 98] on span "Select an option" at bounding box center [74, 97] width 5 height 5
click at [75, 98] on input "Select an option" at bounding box center [74, 97] width 5 height 5
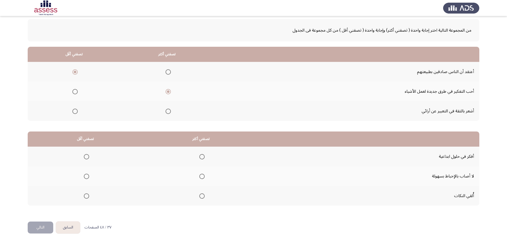
scroll to position [26, 0]
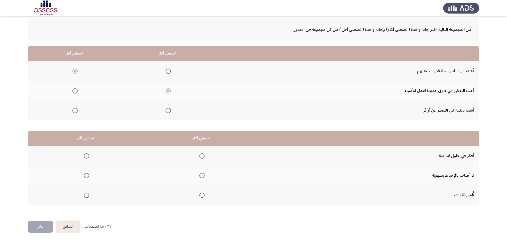
click at [200, 155] on span "Select an option" at bounding box center [201, 156] width 5 height 5
click at [200, 155] on input "Select an option" at bounding box center [201, 156] width 5 height 5
click at [88, 178] on span "Select an option" at bounding box center [86, 175] width 5 height 5
click at [88, 178] on input "Select an option" at bounding box center [86, 175] width 5 height 5
click at [35, 228] on button "التالي" at bounding box center [41, 227] width 26 height 12
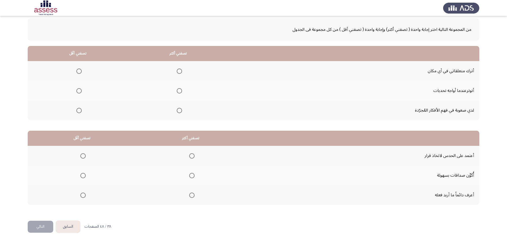
drag, startPoint x: 448, startPoint y: 98, endPoint x: 447, endPoint y: 96, distance: 3.0
click at [448, 98] on td "أتوترعندما أواجه تحديات" at bounding box center [354, 91] width 251 height 20
click at [179, 110] on span "Select an option" at bounding box center [179, 110] width 5 height 5
click at [179, 110] on input "Select an option" at bounding box center [179, 110] width 5 height 5
click at [78, 71] on span "Select an option" at bounding box center [78, 71] width 5 height 5
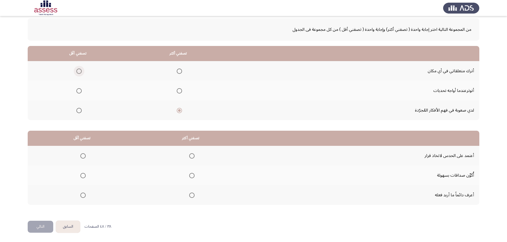
click at [78, 71] on input "Select an option" at bounding box center [78, 71] width 5 height 5
click at [193, 197] on span "Select an option" at bounding box center [191, 195] width 5 height 5
click at [193, 197] on input "Select an option" at bounding box center [191, 195] width 5 height 5
click at [84, 157] on span "Select an option" at bounding box center [82, 156] width 5 height 5
click at [84, 157] on input "Select an option" at bounding box center [82, 156] width 5 height 5
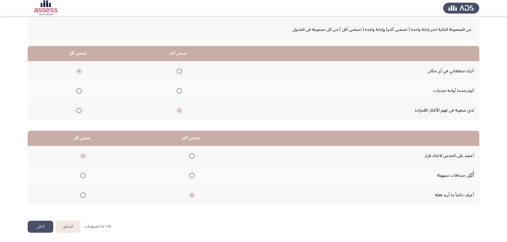
click at [50, 226] on button "التالي" at bounding box center [41, 227] width 26 height 12
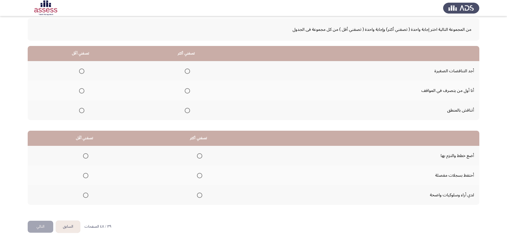
click at [187, 91] on span "Select an option" at bounding box center [187, 90] width 5 height 5
click at [187, 91] on input "Select an option" at bounding box center [187, 90] width 5 height 5
click at [81, 110] on span "Select an option" at bounding box center [81, 110] width 5 height 5
click at [81, 110] on input "Select an option" at bounding box center [81, 110] width 5 height 5
click at [198, 157] on span "Select an option" at bounding box center [199, 156] width 5 height 5
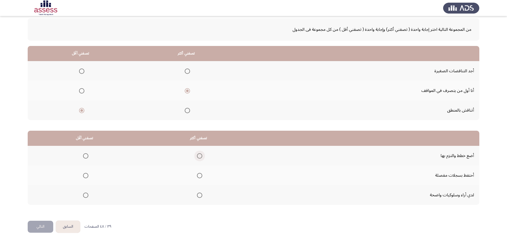
click at [198, 157] on input "Select an option" at bounding box center [199, 156] width 5 height 5
click at [86, 196] on span "Select an option" at bounding box center [85, 195] width 5 height 5
click at [86, 196] on input "Select an option" at bounding box center [85, 195] width 5 height 5
click at [42, 227] on button "التالي" at bounding box center [41, 227] width 26 height 12
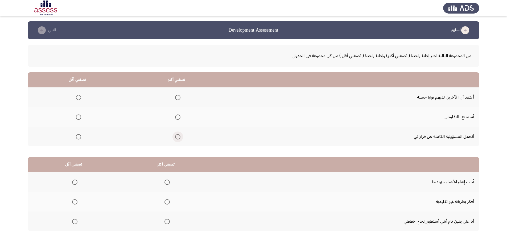
click at [179, 139] on span "Select an option" at bounding box center [177, 136] width 5 height 5
click at [179, 139] on input "Select an option" at bounding box center [177, 136] width 5 height 5
click at [80, 99] on span "Select an option" at bounding box center [78, 97] width 5 height 5
click at [80, 99] on input "Select an option" at bounding box center [78, 97] width 5 height 5
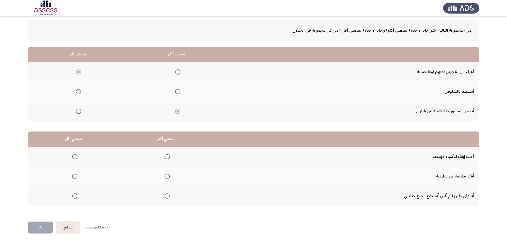
scroll to position [26, 0]
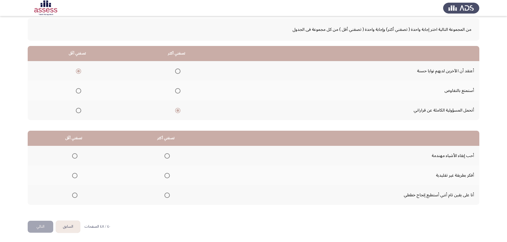
click at [166, 196] on span "Select an option" at bounding box center [166, 195] width 5 height 5
click at [166, 196] on input "Select an option" at bounding box center [166, 195] width 5 height 5
click at [74, 155] on span "Select an option" at bounding box center [74, 156] width 5 height 5
click at [74, 155] on input "Select an option" at bounding box center [74, 156] width 5 height 5
click at [73, 176] on span "Select an option" at bounding box center [74, 175] width 5 height 5
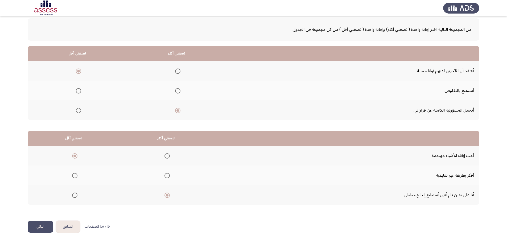
click at [73, 176] on input "Select an option" at bounding box center [74, 175] width 5 height 5
click at [48, 226] on button "التالي" at bounding box center [41, 227] width 26 height 12
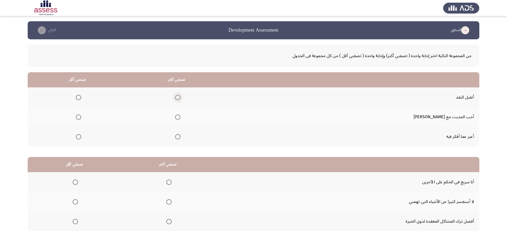
click at [180, 99] on span "Select an option" at bounding box center [177, 97] width 5 height 5
click at [180, 99] on input "Select an option" at bounding box center [177, 97] width 5 height 5
click at [81, 137] on span "Select an option" at bounding box center [78, 136] width 5 height 5
click at [81, 137] on input "Select an option" at bounding box center [78, 136] width 5 height 5
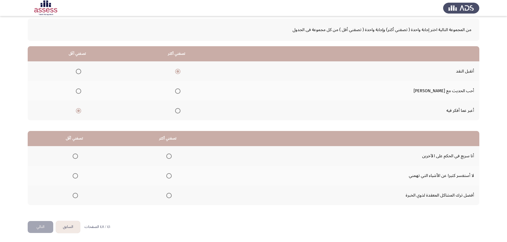
scroll to position [26, 0]
click at [168, 196] on span "Select an option" at bounding box center [168, 195] width 5 height 5
click at [168, 196] on input "Select an option" at bounding box center [168, 195] width 5 height 5
click at [75, 157] on span "Select an option" at bounding box center [75, 156] width 5 height 5
click at [75, 157] on input "Select an option" at bounding box center [75, 156] width 5 height 5
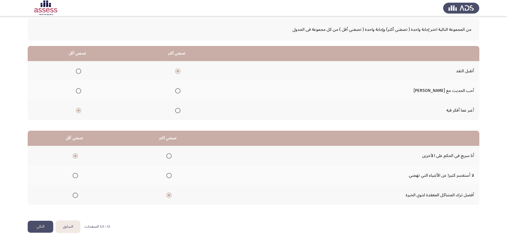
click at [42, 226] on button "التالي" at bounding box center [41, 227] width 26 height 12
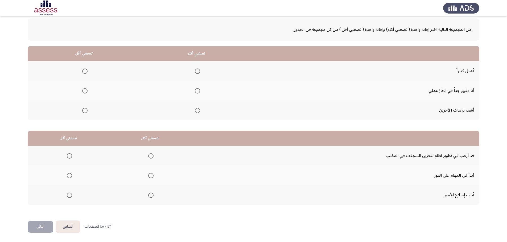
click at [195, 91] on span "Select an option" at bounding box center [197, 90] width 5 height 5
click at [195, 91] on input "Select an option" at bounding box center [197, 90] width 5 height 5
click at [84, 113] on span "Select an option" at bounding box center [84, 110] width 5 height 5
click at [84, 113] on input "Select an option" at bounding box center [84, 110] width 5 height 5
click at [148, 175] on span "Select an option" at bounding box center [150, 175] width 5 height 5
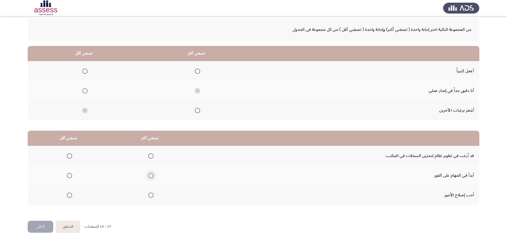
click at [148, 175] on input "Select an option" at bounding box center [150, 175] width 5 height 5
click at [69, 154] on span "Select an option" at bounding box center [69, 156] width 5 height 5
click at [69, 154] on input "Select an option" at bounding box center [69, 156] width 5 height 5
click at [48, 223] on button "التالي" at bounding box center [41, 227] width 26 height 12
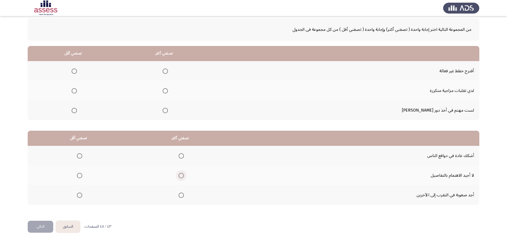
click at [181, 174] on span "Select an option" at bounding box center [181, 175] width 5 height 5
click at [181, 174] on input "Select an option" at bounding box center [181, 175] width 5 height 5
click at [80, 196] on span "Select an option" at bounding box center [79, 195] width 5 height 5
click at [80, 196] on input "Select an option" at bounding box center [79, 195] width 5 height 5
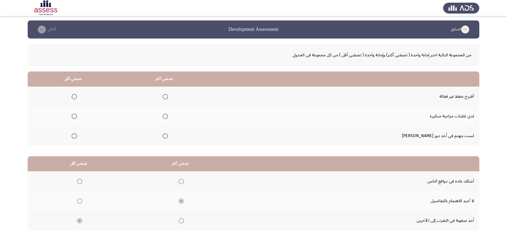
scroll to position [0, 0]
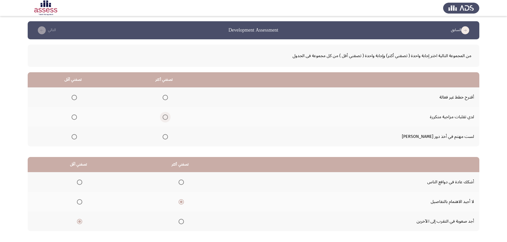
click at [168, 116] on span "Select an option" at bounding box center [165, 117] width 5 height 5
click at [168, 116] on input "Select an option" at bounding box center [165, 117] width 5 height 5
click at [168, 99] on span "Select an option" at bounding box center [165, 97] width 5 height 5
click at [168, 99] on input "Select an option" at bounding box center [165, 97] width 5 height 5
click at [77, 97] on span "Select an option" at bounding box center [74, 97] width 5 height 5
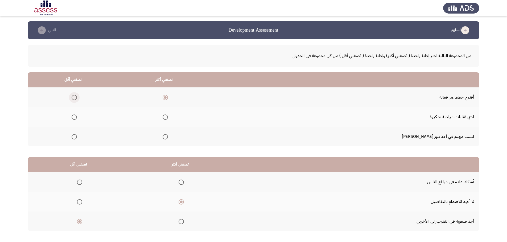
click at [77, 97] on input "Select an option" at bounding box center [74, 97] width 5 height 5
click at [168, 135] on span "Select an option" at bounding box center [165, 136] width 5 height 5
click at [168, 135] on input "Select an option" at bounding box center [165, 136] width 5 height 5
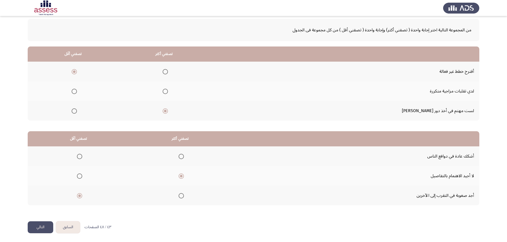
scroll to position [26, 0]
click at [44, 229] on button "التالي" at bounding box center [41, 227] width 26 height 12
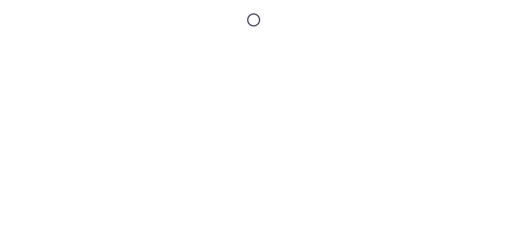
scroll to position [0, 0]
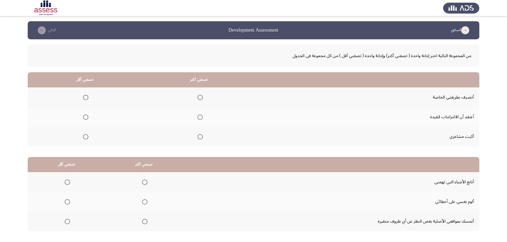
click at [86, 117] on span "Select an option" at bounding box center [85, 117] width 5 height 5
click at [86, 117] on input "Select an option" at bounding box center [85, 117] width 5 height 5
click at [201, 99] on span "Select an option" at bounding box center [199, 97] width 5 height 5
click at [201, 99] on input "Select an option" at bounding box center [199, 97] width 5 height 5
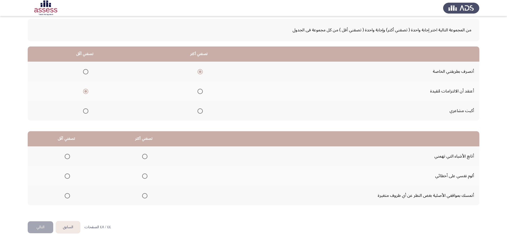
scroll to position [26, 0]
click at [145, 156] on span "Select an option" at bounding box center [144, 156] width 5 height 5
click at [145, 156] on input "Select an option" at bounding box center [144, 156] width 5 height 5
click at [67, 195] on span "Select an option" at bounding box center [67, 195] width 5 height 5
click at [67, 195] on input "Select an option" at bounding box center [67, 195] width 5 height 5
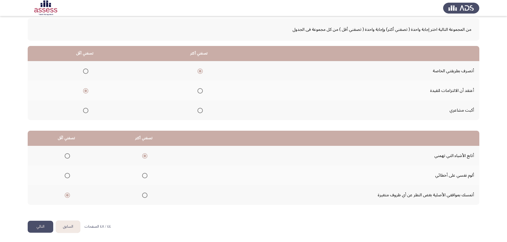
click at [40, 225] on button "التالي" at bounding box center [41, 227] width 26 height 12
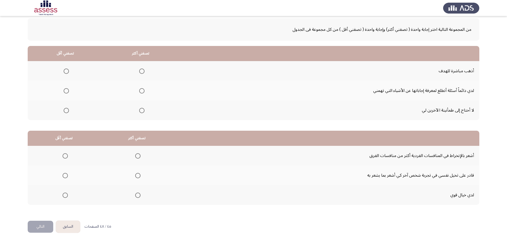
click at [140, 73] on span "Select an option" at bounding box center [141, 71] width 5 height 5
click at [140, 73] on input "Select an option" at bounding box center [141, 71] width 5 height 5
click at [68, 92] on span "Select an option" at bounding box center [66, 90] width 5 height 5
click at [68, 92] on input "Select an option" at bounding box center [66, 90] width 5 height 5
click at [64, 177] on span "Select an option" at bounding box center [65, 175] width 5 height 5
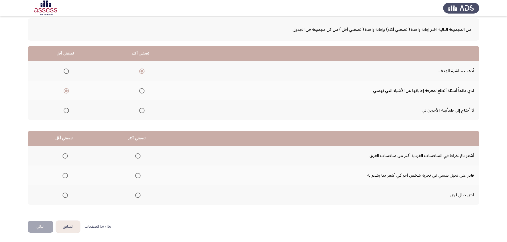
click at [64, 177] on input "Select an option" at bounding box center [65, 175] width 5 height 5
click at [137, 154] on span "Select an option" at bounding box center [137, 156] width 5 height 5
click at [137, 154] on input "Select an option" at bounding box center [137, 156] width 5 height 5
click at [40, 221] on button "التالي" at bounding box center [41, 227] width 26 height 12
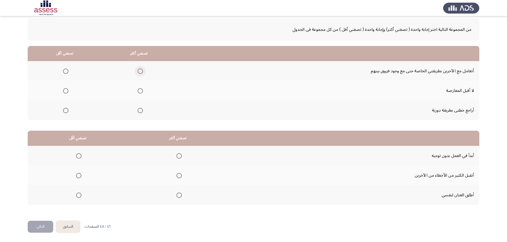
click at [139, 72] on span "Select an option" at bounding box center [140, 71] width 5 height 5
click at [139, 72] on input "Select an option" at bounding box center [140, 71] width 5 height 5
click at [67, 111] on span "Select an option" at bounding box center [65, 110] width 5 height 5
click at [67, 111] on input "Select an option" at bounding box center [65, 110] width 5 height 5
click at [178, 197] on span "Select an option" at bounding box center [178, 195] width 5 height 5
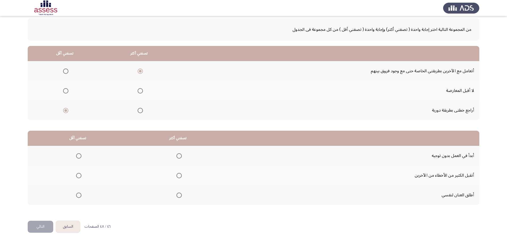
click at [178, 197] on input "Select an option" at bounding box center [178, 195] width 5 height 5
click at [179, 158] on span "Select an option" at bounding box center [178, 156] width 5 height 5
click at [179, 158] on input "Select an option" at bounding box center [178, 156] width 5 height 5
click at [79, 196] on span "Select an option" at bounding box center [78, 195] width 5 height 5
click at [79, 196] on input "Select an option" at bounding box center [78, 195] width 5 height 5
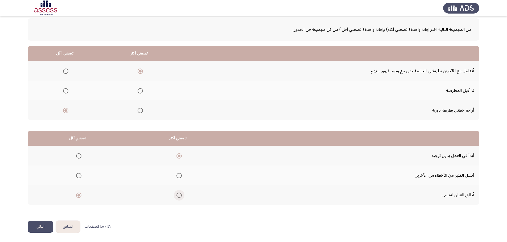
click at [179, 196] on span "Select an option" at bounding box center [178, 195] width 5 height 5
click at [179, 196] on input "Select an option" at bounding box center [178, 195] width 5 height 5
click at [77, 156] on span "Select an option" at bounding box center [78, 156] width 5 height 5
click at [77, 156] on input "Select an option" at bounding box center [78, 156] width 5 height 5
click at [44, 226] on button "التالي" at bounding box center [41, 227] width 26 height 12
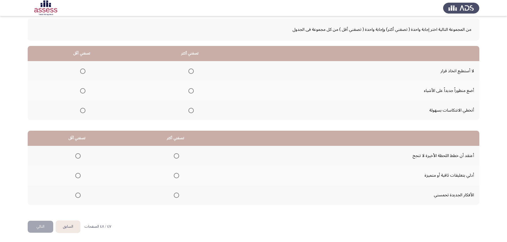
click at [189, 112] on span "Select an option" at bounding box center [190, 110] width 5 height 5
click at [189, 112] on input "Select an option" at bounding box center [190, 110] width 5 height 5
click at [83, 90] on span "Select an option" at bounding box center [82, 90] width 5 height 5
click at [83, 90] on input "Select an option" at bounding box center [82, 90] width 5 height 5
click at [175, 177] on span "Select an option" at bounding box center [176, 175] width 5 height 5
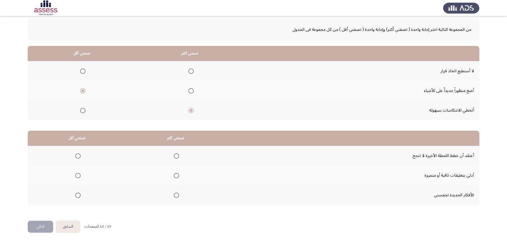
click at [175, 177] on input "Select an option" at bounding box center [176, 175] width 5 height 5
click at [174, 196] on span "Select an option" at bounding box center [176, 195] width 5 height 5
click at [174, 196] on input "Select an option" at bounding box center [176, 195] width 5 height 5
click at [175, 177] on span "Select an option" at bounding box center [176, 175] width 5 height 5
click at [175, 177] on input "Select an option" at bounding box center [176, 175] width 5 height 5
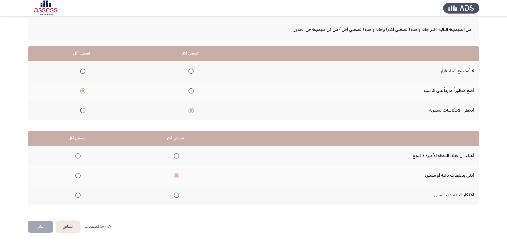
click at [78, 157] on span "Select an option" at bounding box center [77, 156] width 5 height 5
click at [78, 157] on input "Select an option" at bounding box center [77, 156] width 5 height 5
click at [174, 197] on span "Select an option" at bounding box center [176, 195] width 5 height 5
click at [174, 197] on input "Select an option" at bounding box center [176, 195] width 5 height 5
click at [41, 227] on button "التالي" at bounding box center [41, 227] width 26 height 12
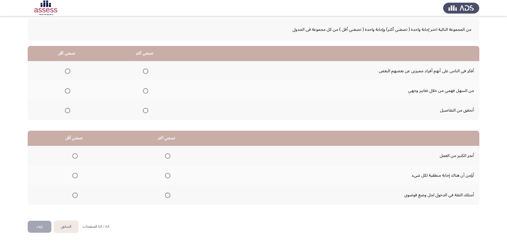
click at [146, 110] on span "Select an option" at bounding box center [145, 110] width 5 height 5
click at [146, 110] on input "Select an option" at bounding box center [145, 110] width 5 height 5
click at [69, 91] on span "Select an option" at bounding box center [67, 90] width 5 height 5
click at [69, 91] on input "Select an option" at bounding box center [67, 90] width 5 height 5
click at [167, 197] on span "Select an option" at bounding box center [167, 195] width 5 height 5
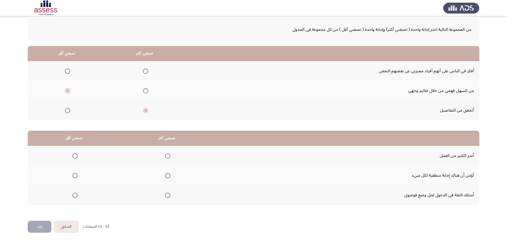
click at [167, 197] on input "Select an option" at bounding box center [167, 195] width 5 height 5
click at [76, 175] on span "Select an option" at bounding box center [74, 175] width 5 height 5
click at [76, 175] on input "Select an option" at bounding box center [74, 175] width 5 height 5
click at [46, 225] on button "إنهاء" at bounding box center [40, 227] width 24 height 12
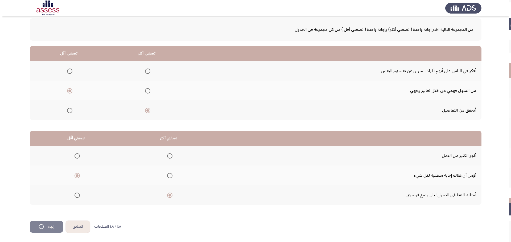
scroll to position [0, 0]
